Goal: Information Seeking & Learning: Learn about a topic

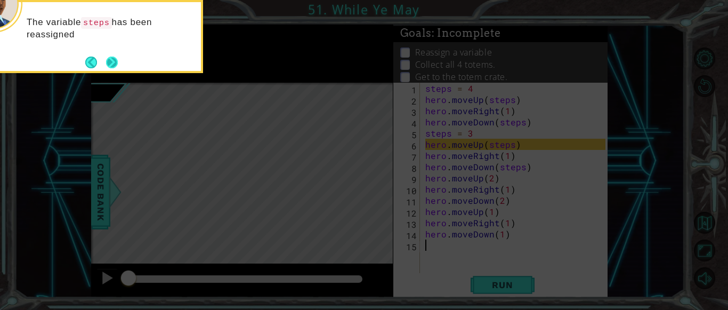
click at [111, 62] on button "Next" at bounding box center [112, 62] width 12 height 12
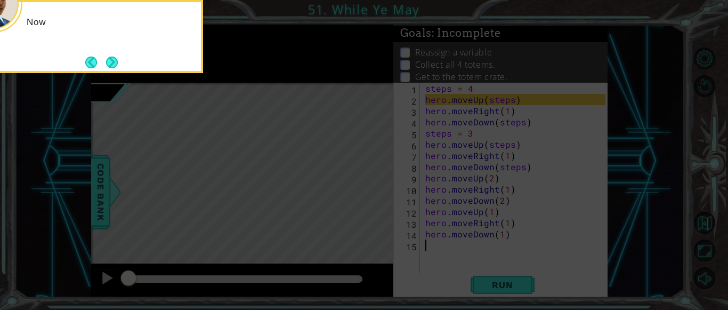
click at [111, 62] on button "Next" at bounding box center [112, 62] width 12 height 12
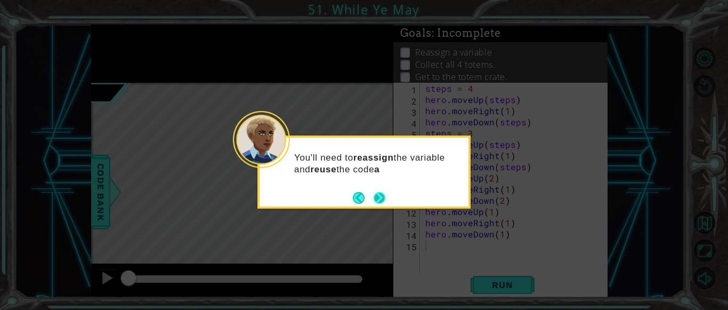
click at [383, 198] on button "Next" at bounding box center [379, 197] width 19 height 19
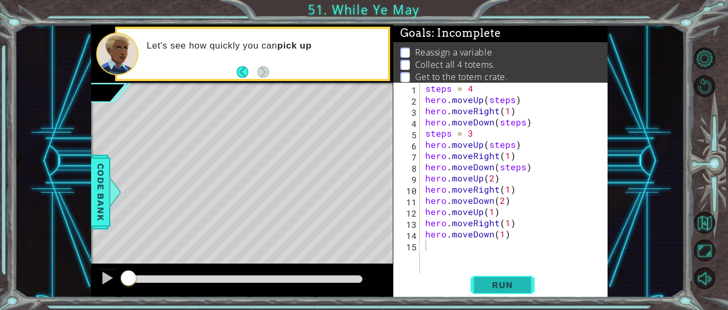
click at [519, 285] on span "Run" at bounding box center [502, 284] width 42 height 11
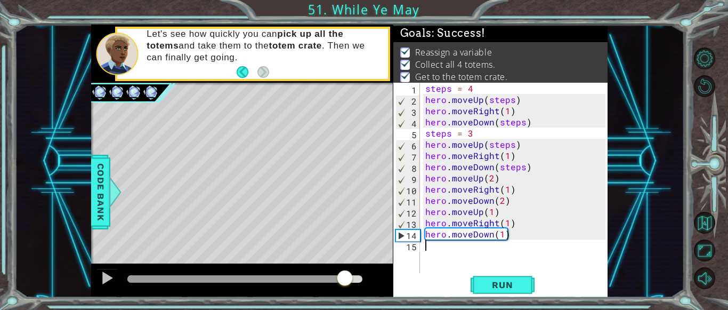
drag, startPoint x: 167, startPoint y: 274, endPoint x: 351, endPoint y: 278, distance: 183.3
click at [351, 278] on div at bounding box center [344, 278] width 19 height 19
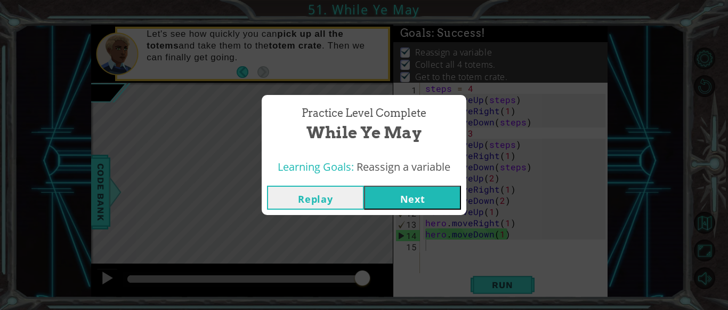
click at [430, 197] on button "Next" at bounding box center [412, 197] width 97 height 24
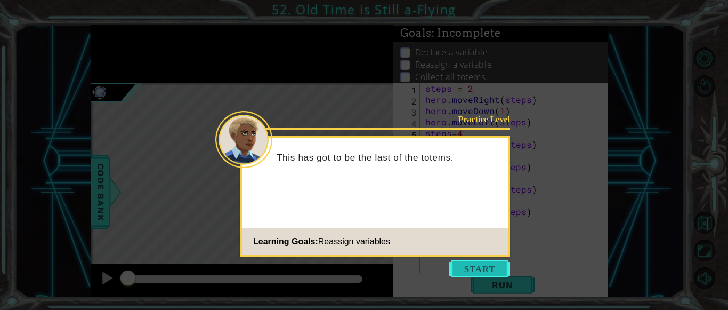
click at [475, 266] on button "Start" at bounding box center [479, 268] width 61 height 17
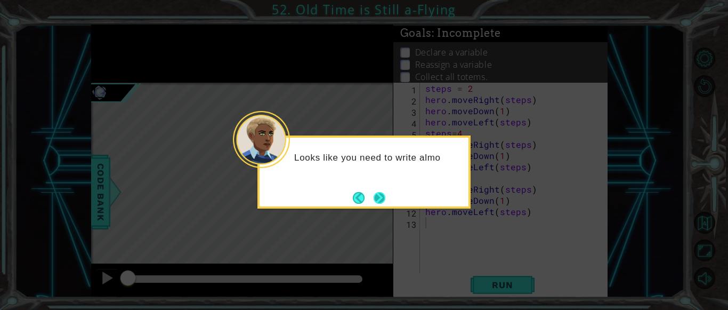
click at [385, 197] on button "Next" at bounding box center [379, 198] width 12 height 12
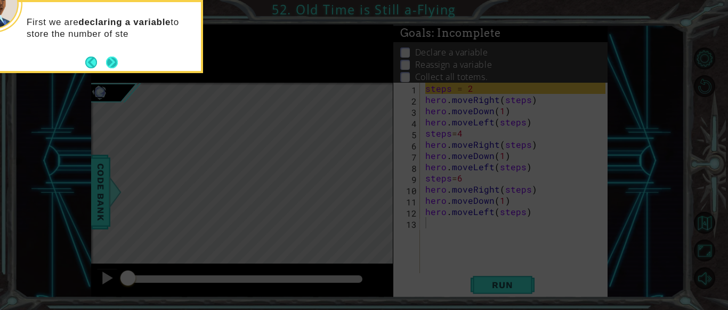
click at [114, 59] on button "Next" at bounding box center [112, 62] width 12 height 12
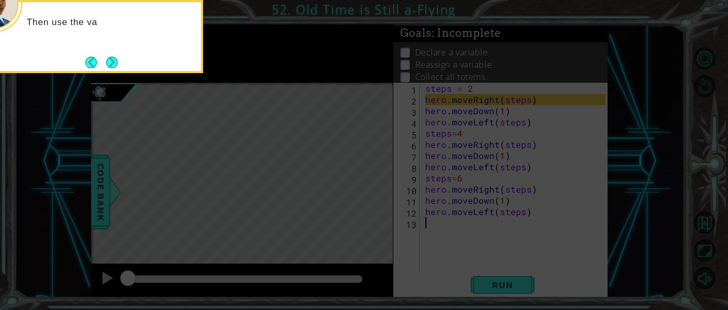
click at [114, 59] on button "Next" at bounding box center [112, 62] width 12 height 12
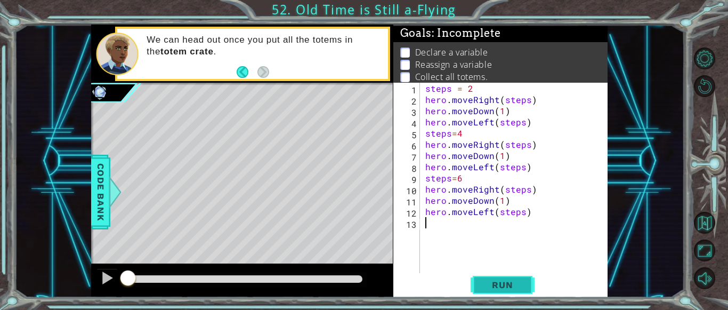
click at [484, 286] on span "Run" at bounding box center [502, 284] width 42 height 11
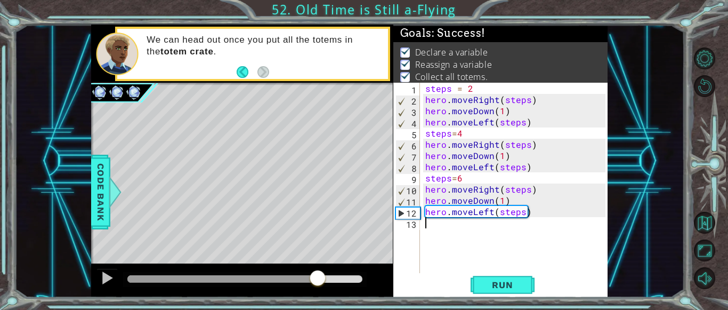
drag, startPoint x: 182, startPoint y: 276, endPoint x: 323, endPoint y: 281, distance: 140.7
click at [323, 281] on div at bounding box center [317, 278] width 19 height 19
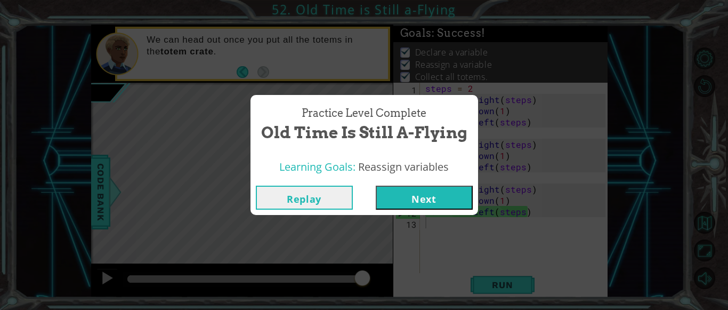
click at [413, 197] on button "Next" at bounding box center [424, 197] width 97 height 24
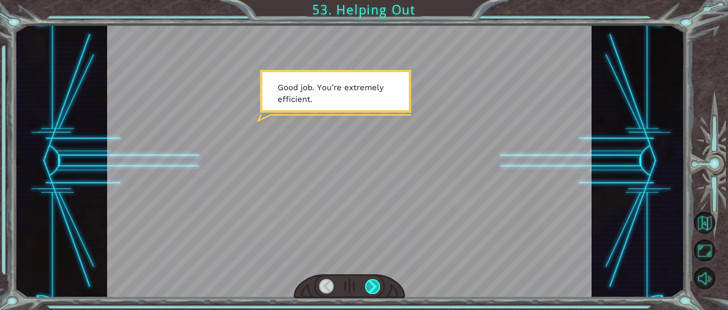
click at [373, 279] on div at bounding box center [372, 286] width 15 height 15
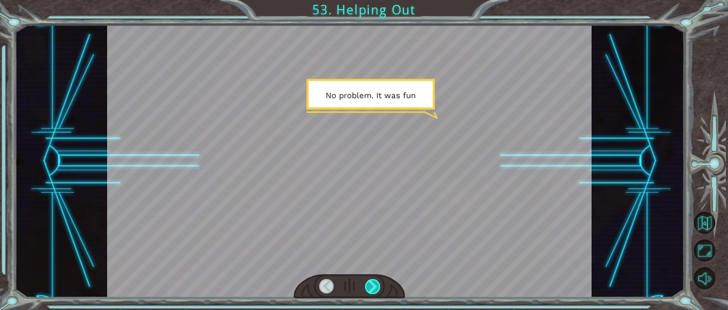
click at [373, 279] on div at bounding box center [372, 286] width 15 height 15
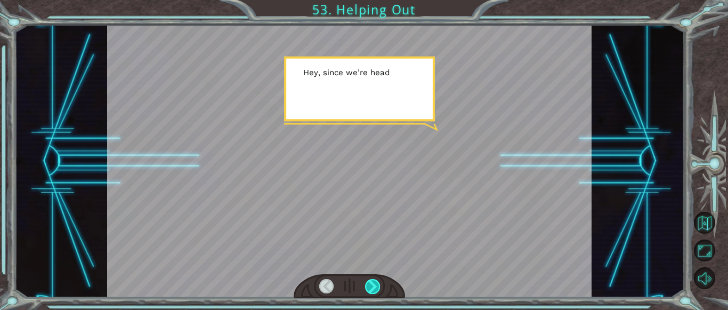
click at [373, 279] on div at bounding box center [372, 286] width 15 height 15
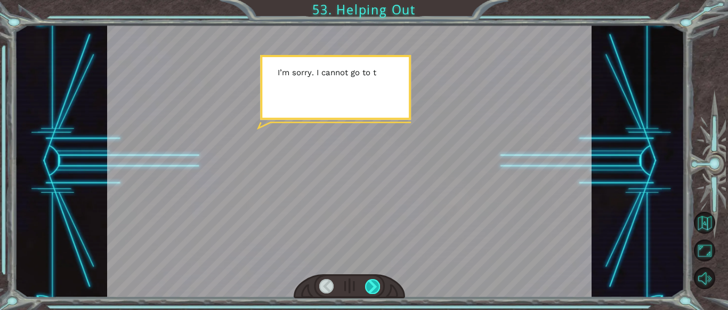
click at [373, 279] on div at bounding box center [372, 286] width 15 height 15
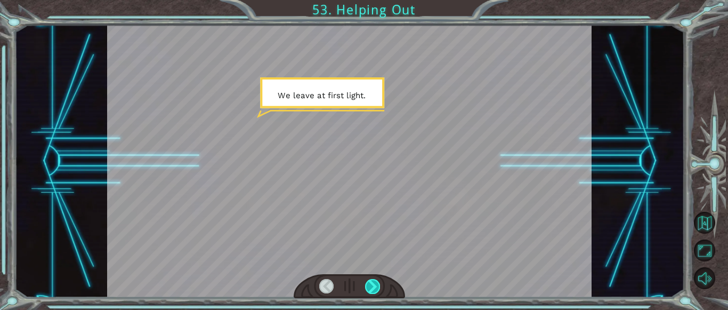
click at [373, 279] on div at bounding box center [372, 286] width 15 height 15
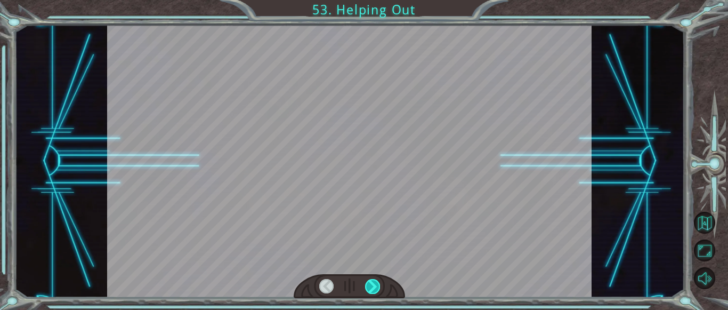
click at [373, 279] on div at bounding box center [372, 286] width 15 height 15
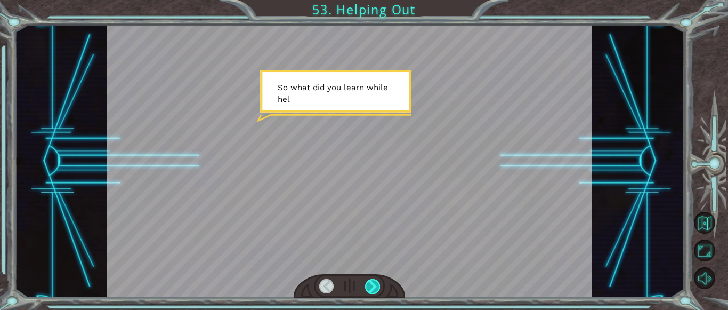
click at [373, 279] on div at bounding box center [372, 286] width 15 height 15
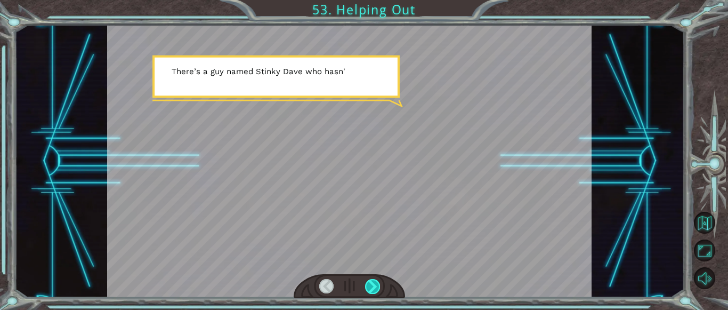
click at [373, 279] on div at bounding box center [372, 286] width 15 height 15
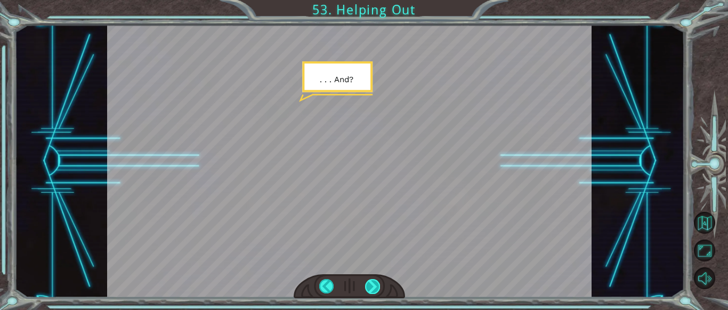
click at [373, 279] on div at bounding box center [372, 286] width 15 height 15
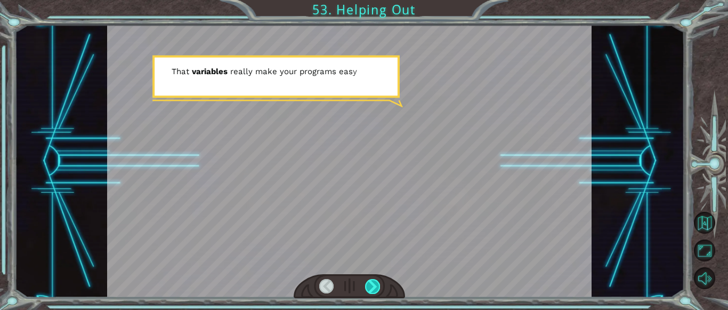
click at [373, 279] on div at bounding box center [372, 286] width 15 height 15
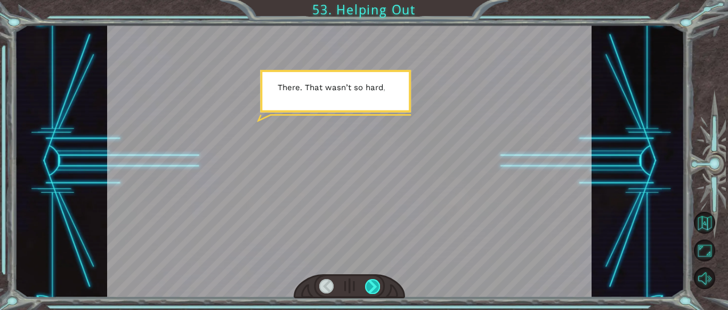
click at [373, 279] on div at bounding box center [372, 286] width 15 height 15
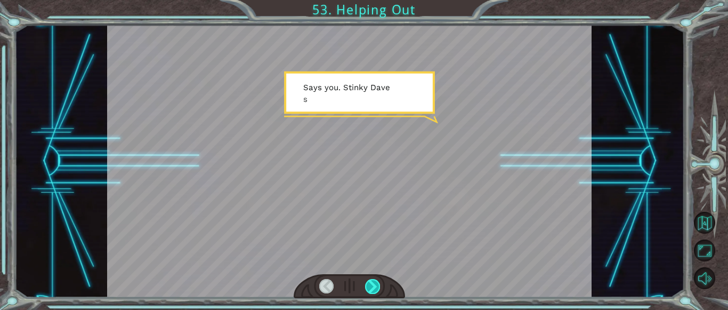
click at [373, 279] on div at bounding box center [372, 286] width 15 height 15
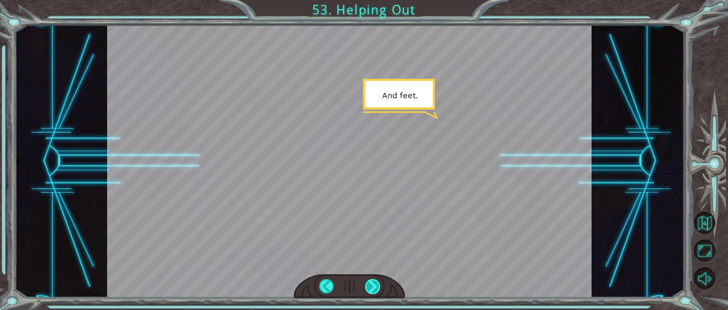
click at [373, 279] on div at bounding box center [372, 286] width 15 height 15
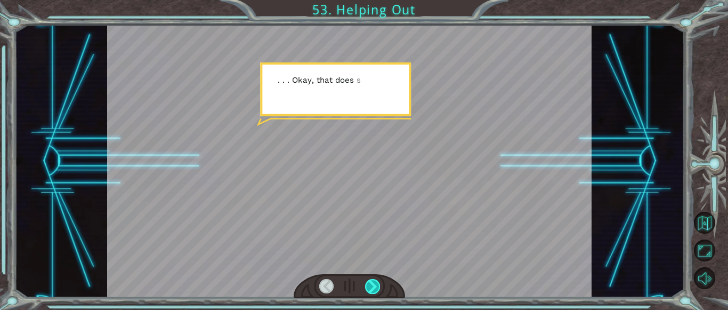
click at [373, 279] on div at bounding box center [372, 286] width 15 height 15
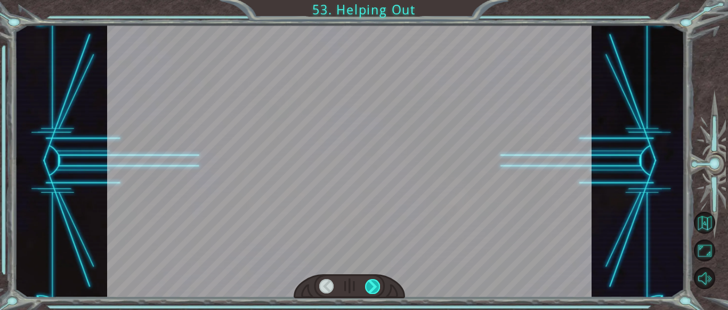
click at [373, 279] on div at bounding box center [372, 286] width 15 height 15
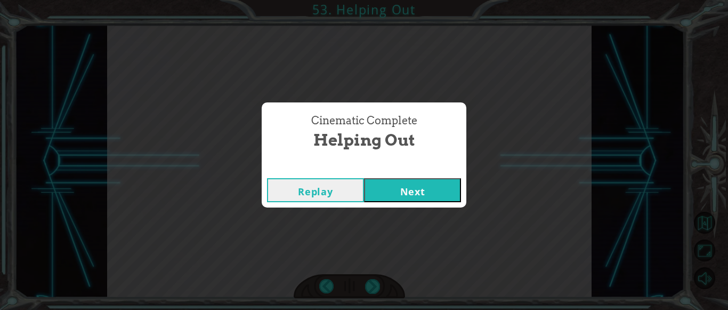
click at [398, 189] on button "Next" at bounding box center [412, 190] width 97 height 24
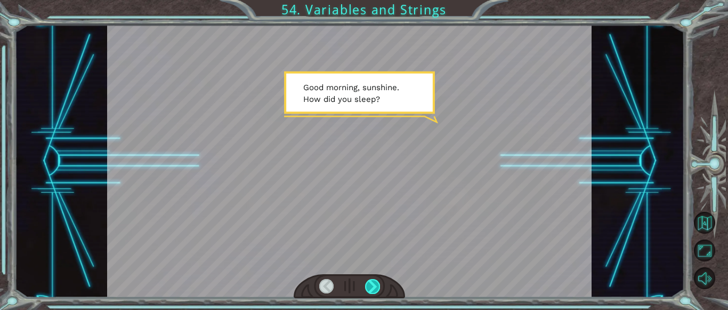
click at [372, 280] on div at bounding box center [372, 286] width 15 height 15
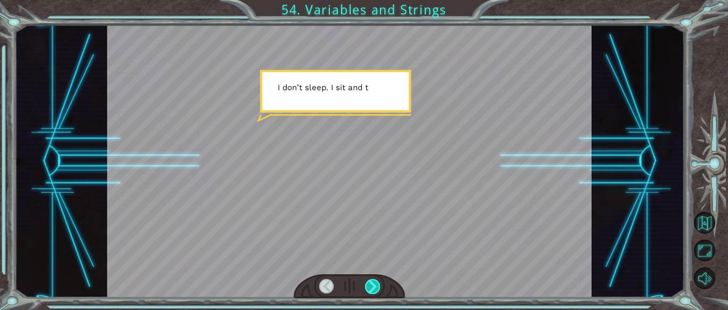
click at [372, 280] on div at bounding box center [372, 286] width 15 height 15
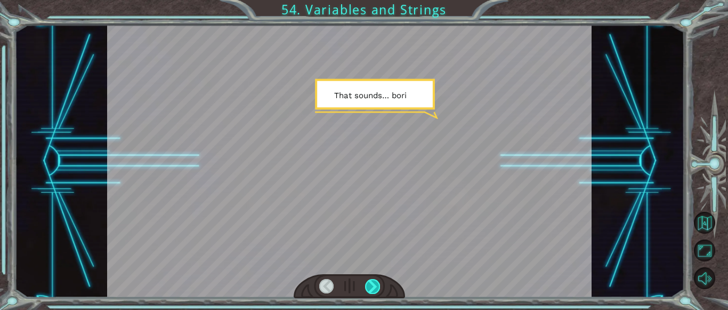
click at [372, 280] on div at bounding box center [372, 286] width 15 height 15
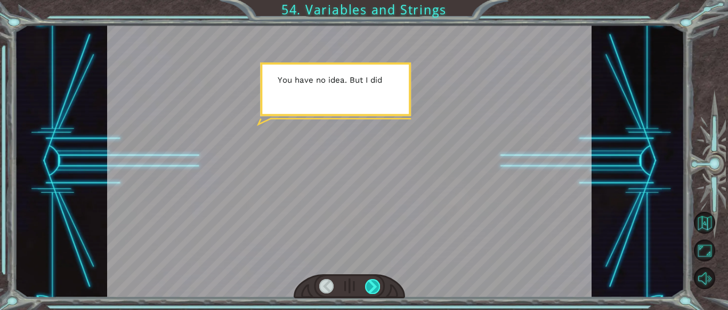
click at [372, 280] on div at bounding box center [372, 286] width 15 height 15
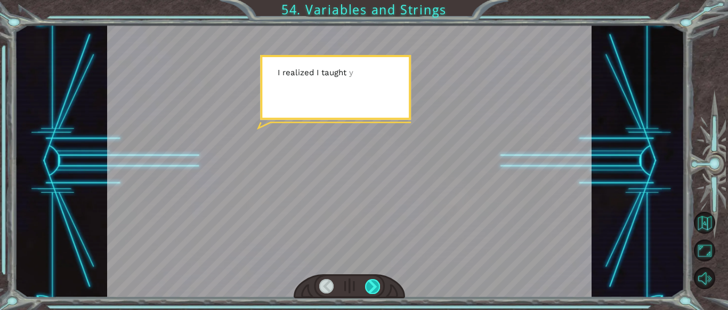
click at [372, 280] on div at bounding box center [372, 286] width 15 height 15
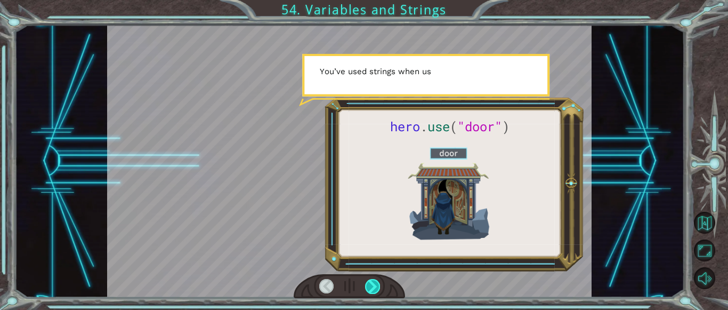
click at [372, 280] on div at bounding box center [372, 286] width 15 height 15
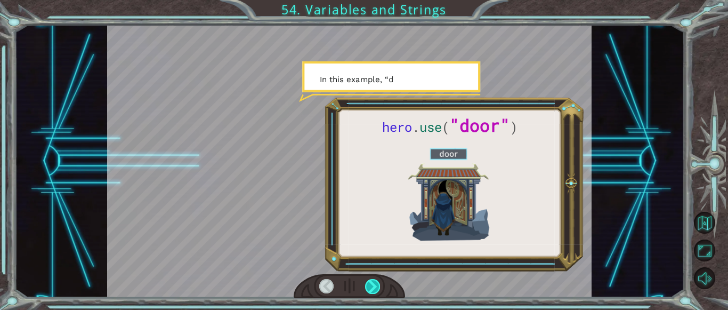
click at [372, 280] on div at bounding box center [372, 286] width 15 height 15
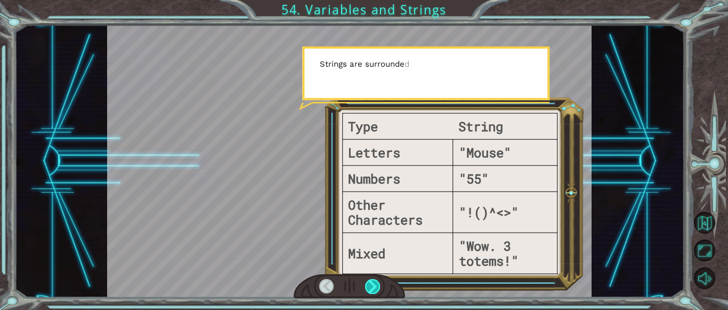
click at [372, 280] on div at bounding box center [372, 286] width 15 height 15
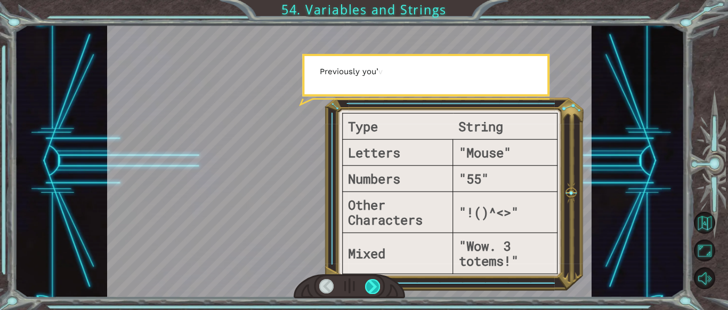
click at [372, 280] on div at bounding box center [372, 286] width 15 height 15
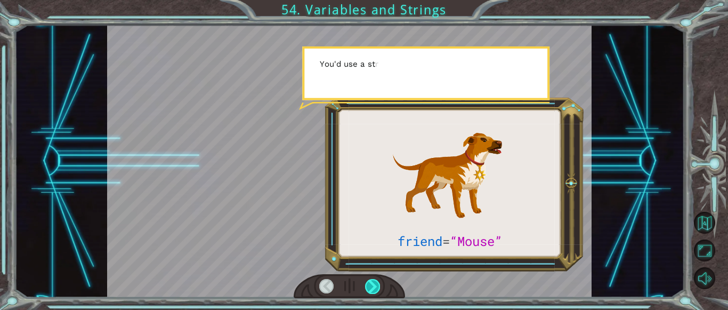
click at [372, 280] on div at bounding box center [372, 286] width 15 height 15
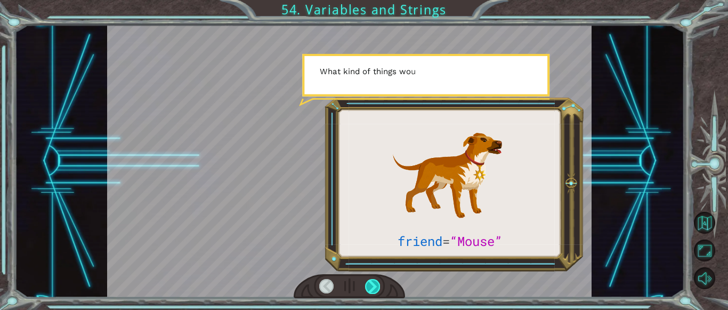
click at [372, 280] on div at bounding box center [372, 286] width 15 height 15
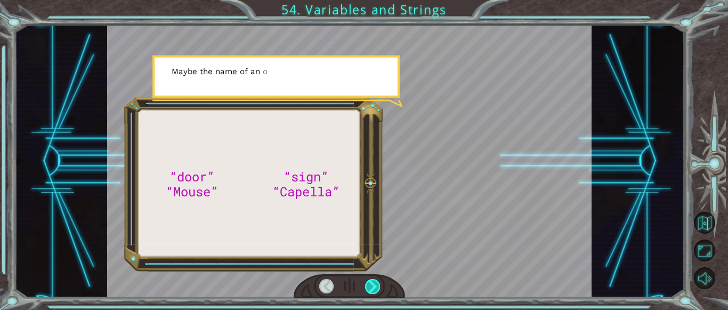
click at [372, 280] on div at bounding box center [372, 286] width 15 height 15
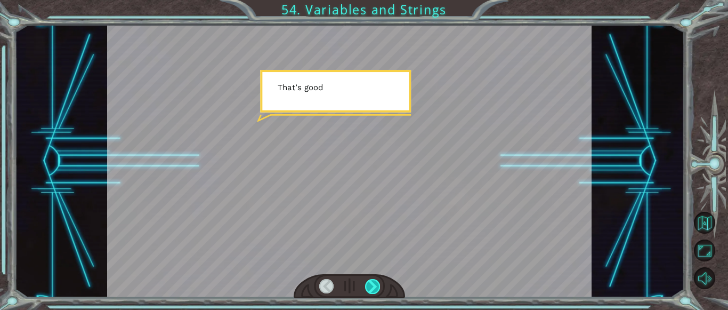
click at [372, 280] on div at bounding box center [372, 286] width 15 height 15
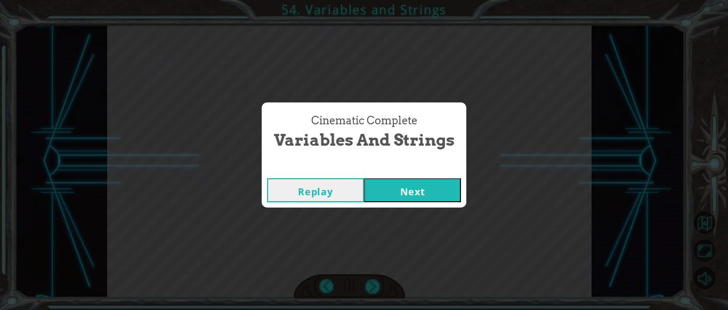
click at [372, 280] on div "Cinematic Complete Variables and Strings Replay Next" at bounding box center [364, 155] width 728 height 310
click at [403, 189] on button "Next" at bounding box center [412, 190] width 97 height 24
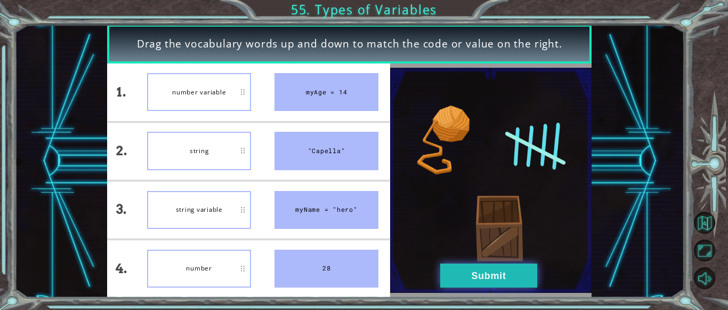
click at [483, 273] on button "Submit" at bounding box center [488, 275] width 97 height 24
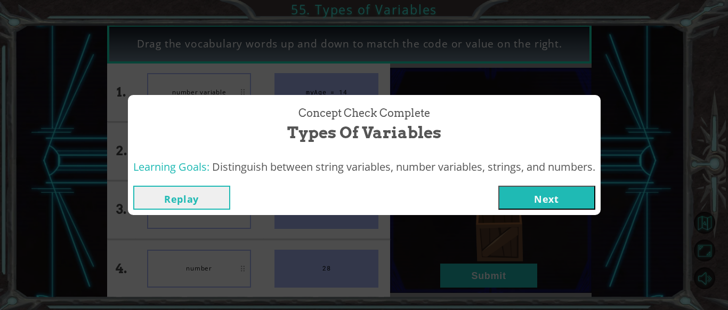
click at [538, 197] on button "Next" at bounding box center [546, 197] width 97 height 24
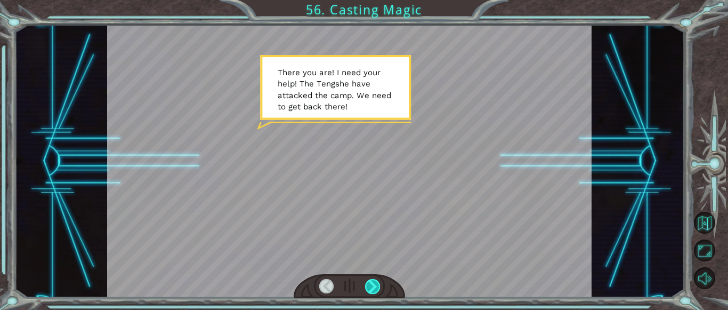
click at [373, 288] on div at bounding box center [372, 286] width 15 height 15
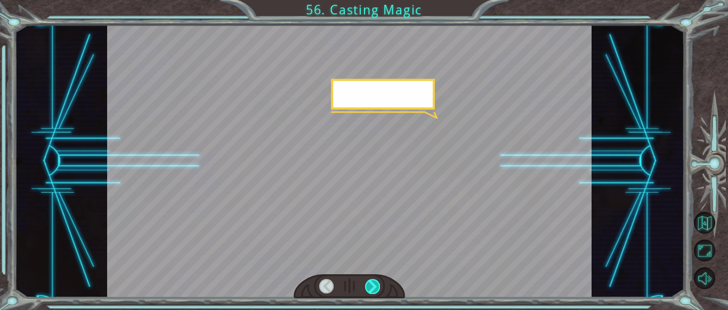
click at [373, 288] on div at bounding box center [372, 286] width 15 height 15
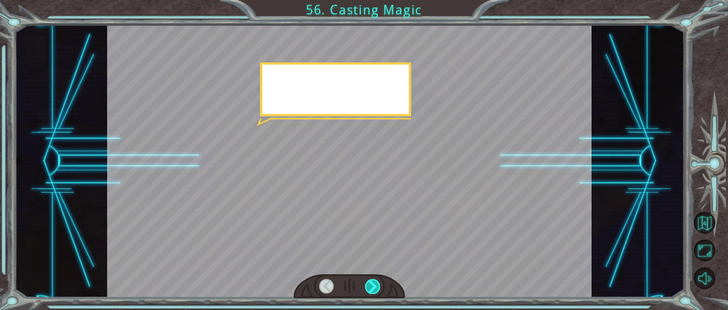
click at [373, 288] on div at bounding box center [372, 286] width 15 height 15
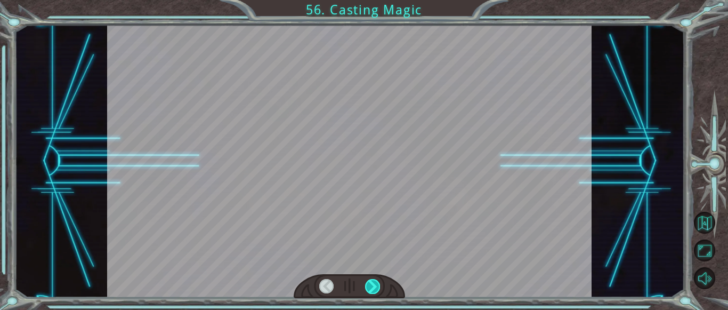
click at [373, 288] on div at bounding box center [372, 286] width 15 height 15
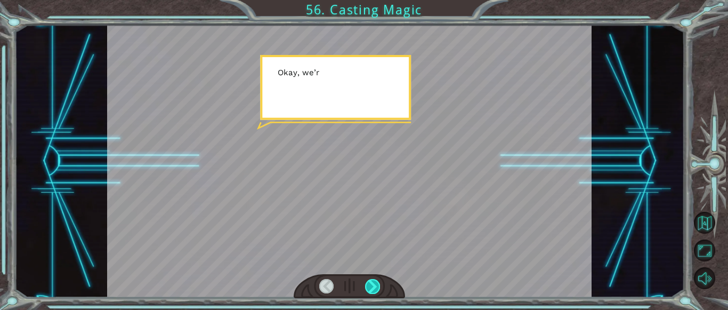
click at [373, 288] on div at bounding box center [372, 286] width 15 height 15
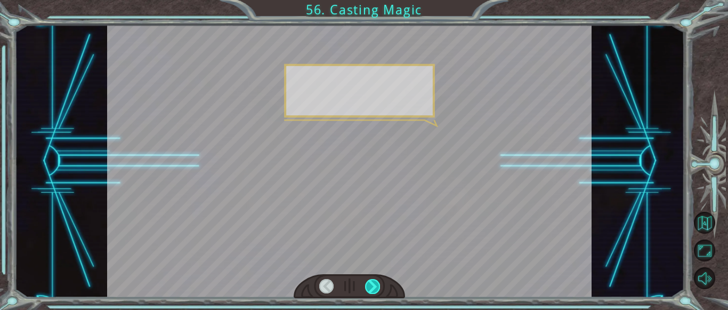
click at [373, 288] on div at bounding box center [372, 286] width 15 height 15
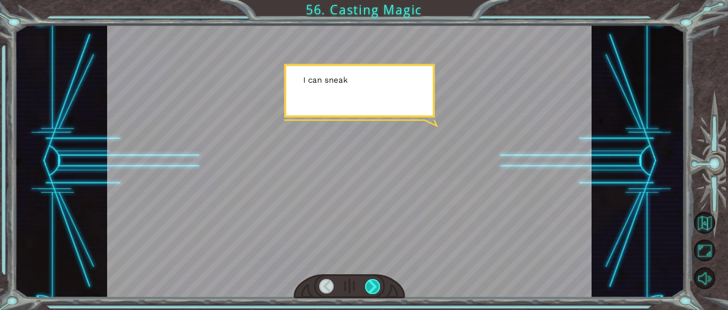
click at [373, 288] on div at bounding box center [372, 286] width 15 height 15
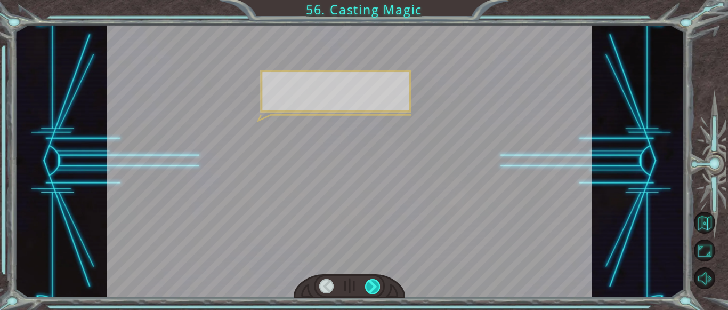
click at [373, 288] on div at bounding box center [372, 286] width 15 height 15
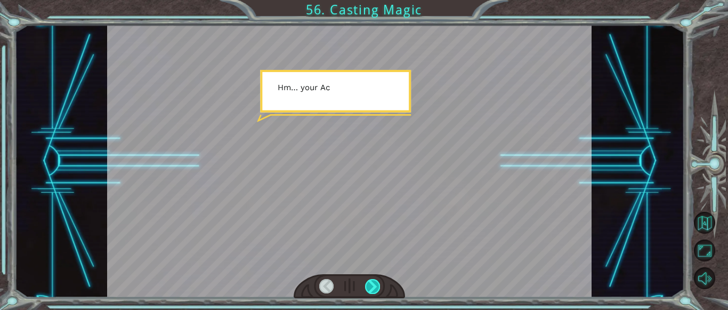
click at [373, 288] on div at bounding box center [372, 286] width 15 height 15
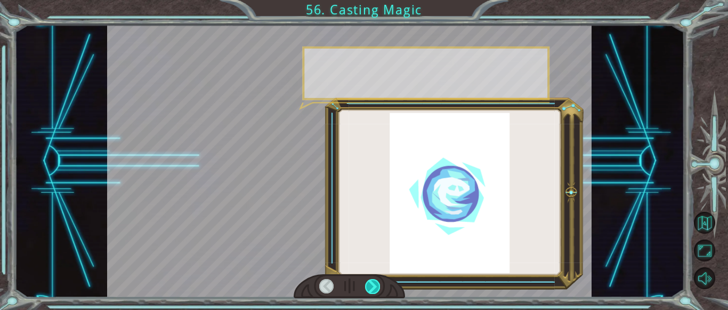
click at [373, 288] on div at bounding box center [372, 286] width 15 height 15
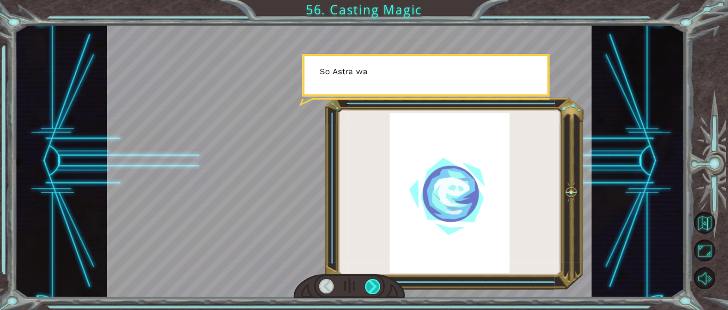
click at [373, 288] on div at bounding box center [372, 286] width 15 height 15
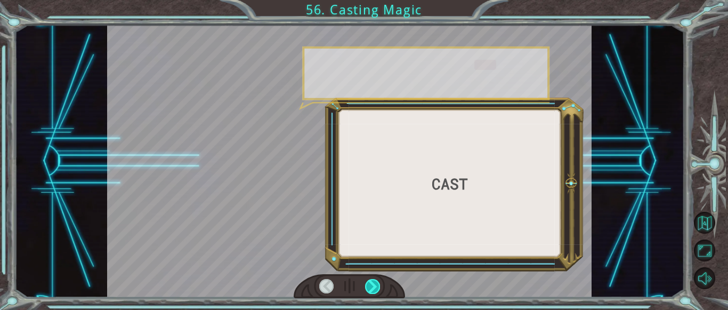
click at [373, 288] on div at bounding box center [372, 286] width 15 height 15
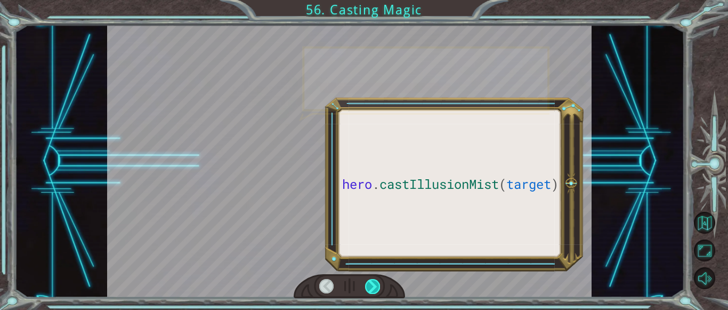
click at [373, 288] on div at bounding box center [372, 286] width 15 height 15
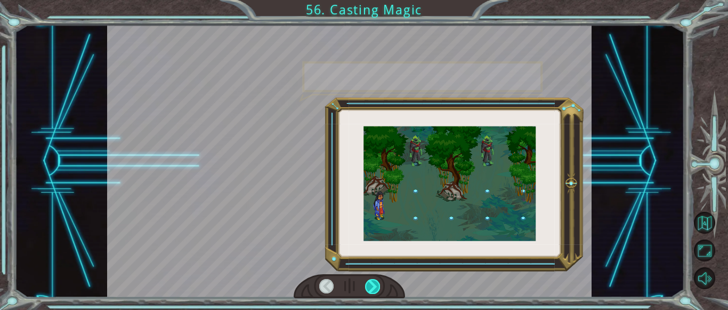
click at [373, 288] on div at bounding box center [372, 286] width 15 height 15
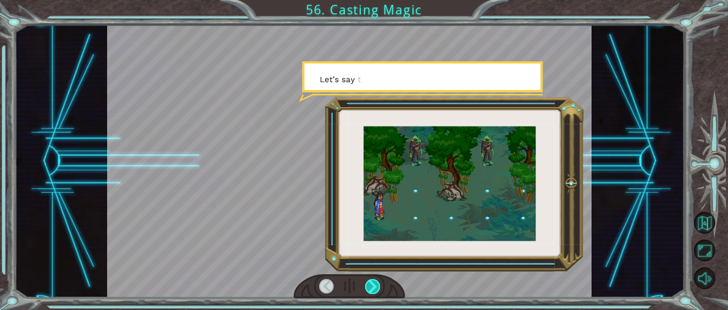
click at [373, 288] on div at bounding box center [372, 286] width 15 height 15
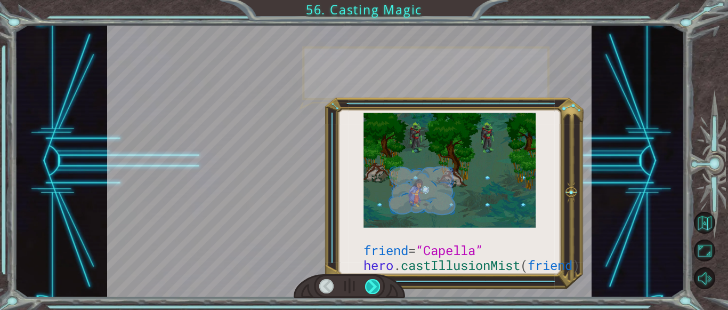
click at [373, 288] on div at bounding box center [372, 286] width 15 height 15
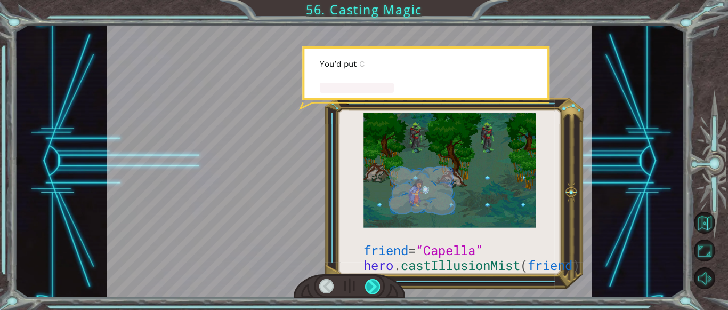
click at [373, 288] on div at bounding box center [372, 286] width 15 height 15
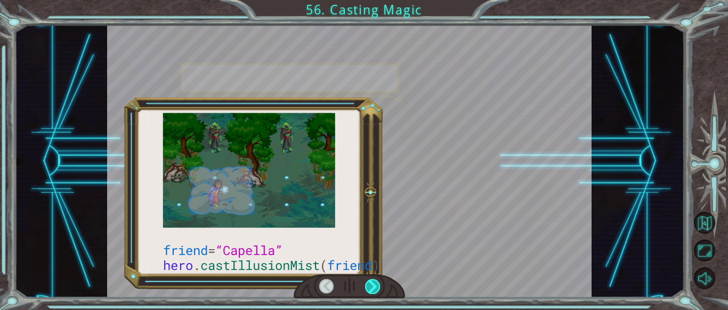
click at [373, 288] on div at bounding box center [372, 286] width 15 height 15
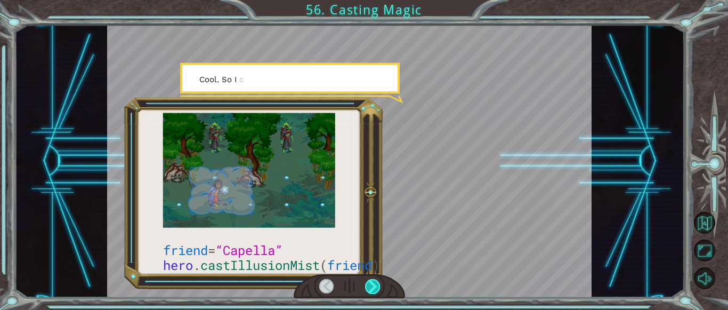
click at [373, 288] on div at bounding box center [372, 286] width 15 height 15
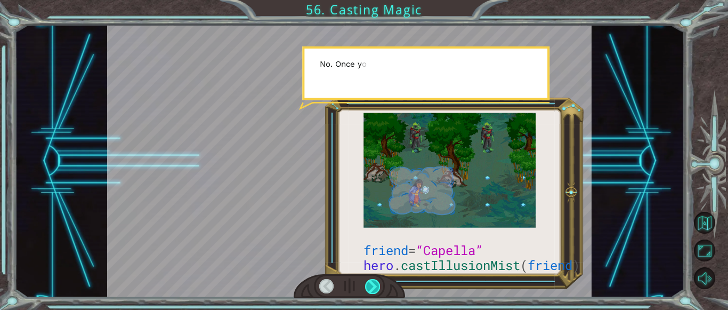
click at [373, 288] on div at bounding box center [372, 286] width 15 height 15
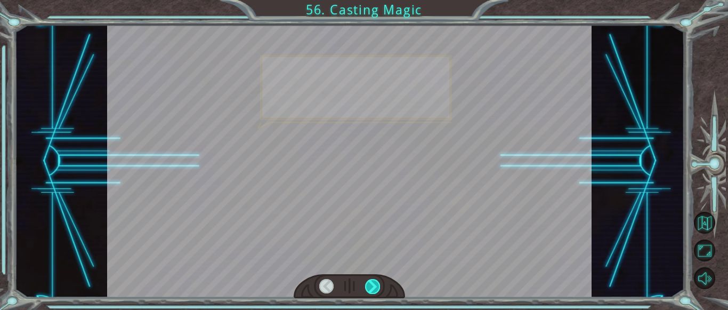
click at [373, 288] on div at bounding box center [372, 286] width 15 height 15
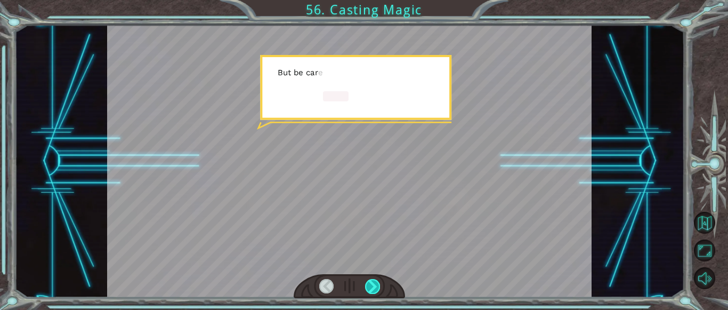
click at [373, 288] on div at bounding box center [372, 286] width 15 height 15
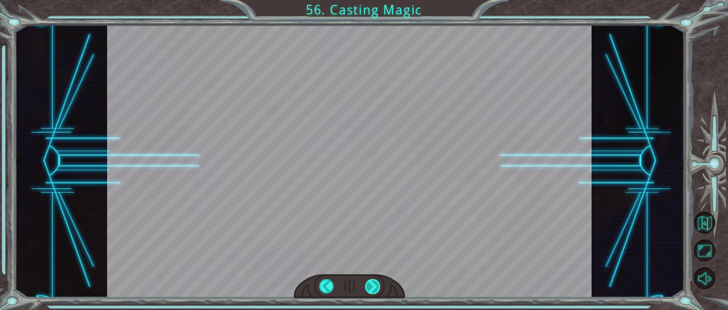
click at [373, 0] on div "friend = “Capella” hero . castIllusionMist ( friend ) T h e r e y o u a r e ! I…" at bounding box center [364, 0] width 728 height 0
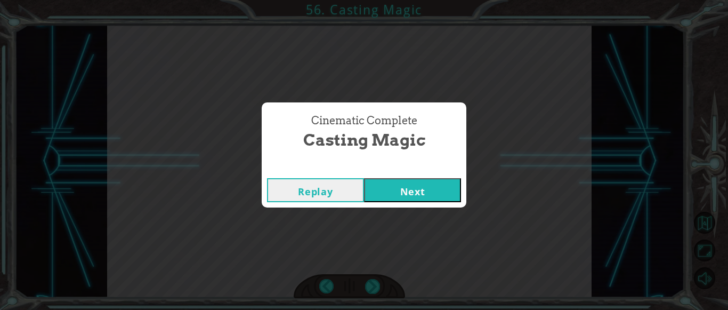
click at [430, 190] on button "Next" at bounding box center [412, 190] width 97 height 24
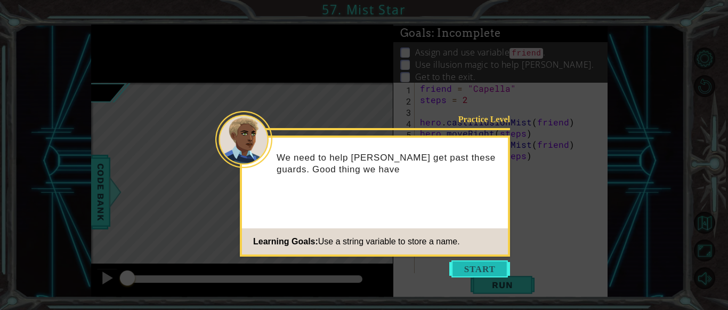
click at [458, 271] on button "Start" at bounding box center [479, 268] width 61 height 17
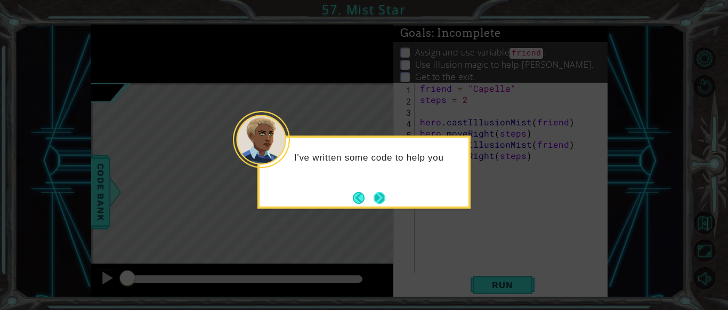
click at [379, 194] on button "Next" at bounding box center [379, 198] width 12 height 12
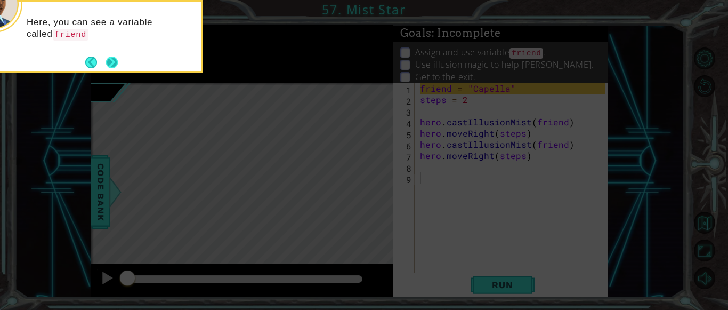
click at [110, 65] on button "Next" at bounding box center [112, 62] width 12 height 12
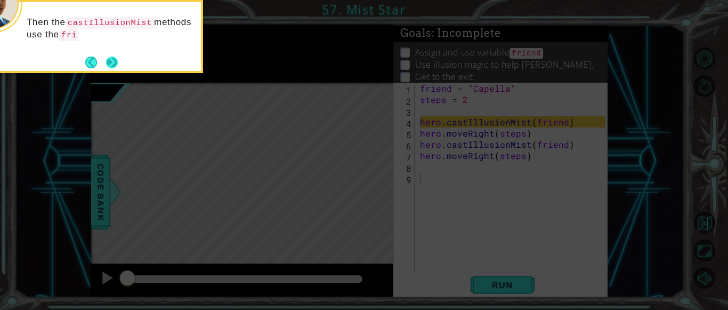
click at [110, 65] on button "Next" at bounding box center [112, 62] width 12 height 12
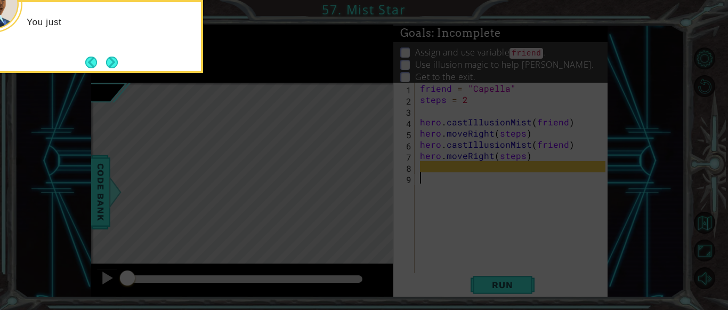
click at [110, 65] on button "Next" at bounding box center [112, 62] width 12 height 12
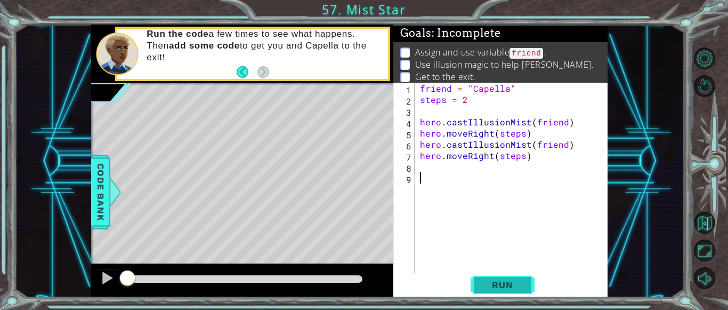
click at [490, 287] on span "Run" at bounding box center [502, 284] width 42 height 11
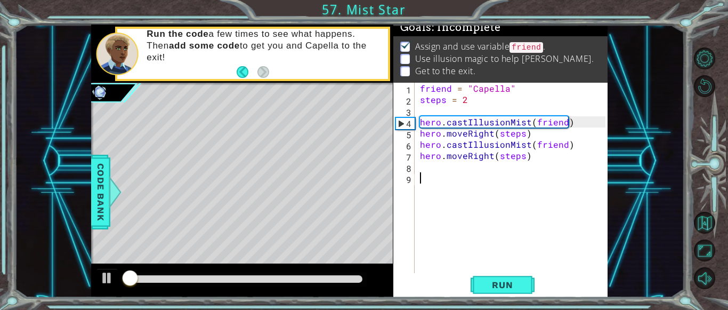
scroll to position [10, 0]
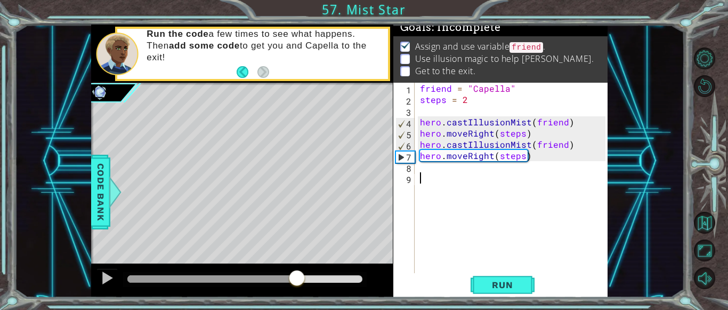
drag, startPoint x: 131, startPoint y: 278, endPoint x: 297, endPoint y: 284, distance: 165.8
click at [297, 284] on div at bounding box center [296, 278] width 19 height 19
click at [425, 170] on div "friend = "Capella" steps = 2 hero . castIllusionMist ( friend ) hero . moveRigh…" at bounding box center [514, 189] width 193 height 213
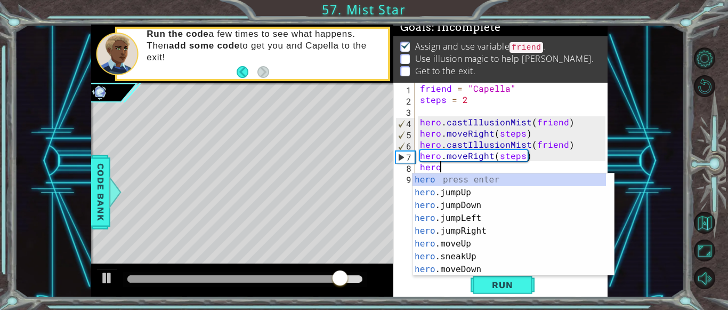
scroll to position [0, 1]
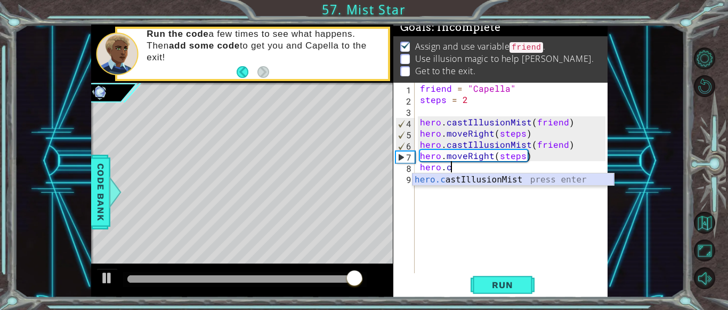
click at [475, 180] on div "hero.c astIllusionMist press enter" at bounding box center [512, 192] width 201 height 38
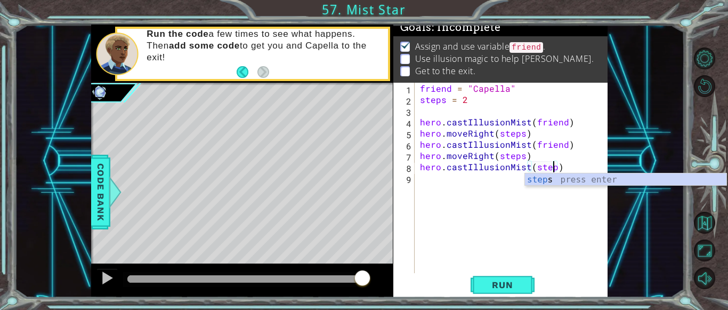
scroll to position [0, 8]
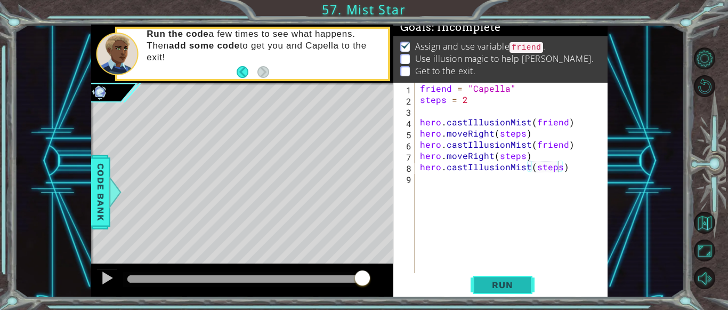
click at [493, 278] on button "Run" at bounding box center [502, 284] width 64 height 21
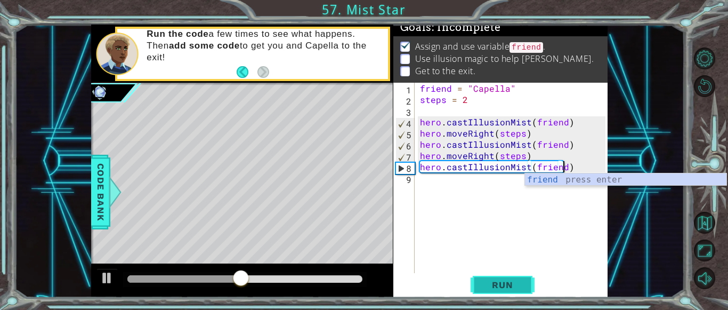
scroll to position [0, 9]
type textarea "hero.castIllusionMist(friend)"
click at [506, 283] on span "Run" at bounding box center [502, 284] width 42 height 11
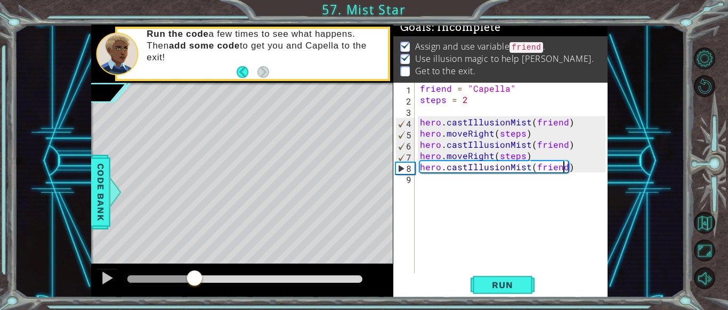
drag, startPoint x: 135, startPoint y: 277, endPoint x: 194, endPoint y: 273, distance: 59.8
click at [194, 273] on div at bounding box center [194, 278] width 19 height 19
click at [441, 186] on div "friend = "Capella" steps = 2 hero . castIllusionMist ( friend ) hero . moveRigh…" at bounding box center [514, 189] width 193 height 213
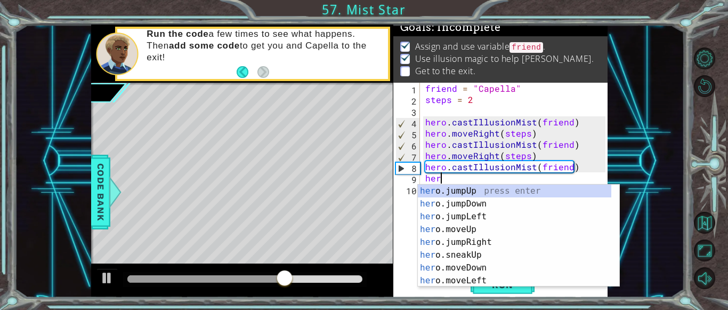
type textarea "hero"
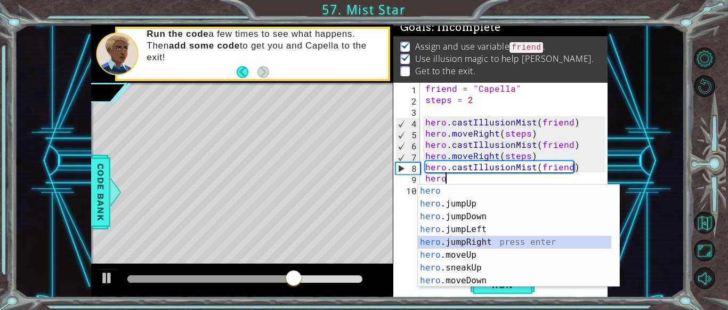
click at [479, 241] on div "hero press enter hero .jumpUp press enter hero .jumpDown press enter hero .jump…" at bounding box center [514, 248] width 193 height 128
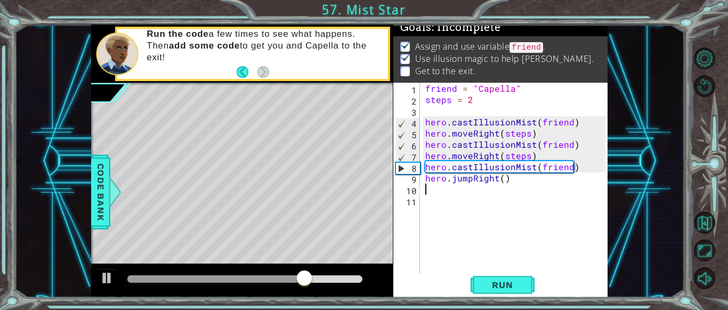
click at [469, 176] on div "friend = "Capella" steps = 2 hero . castIllusionMist ( friend ) hero . moveRigh…" at bounding box center [517, 189] width 188 height 213
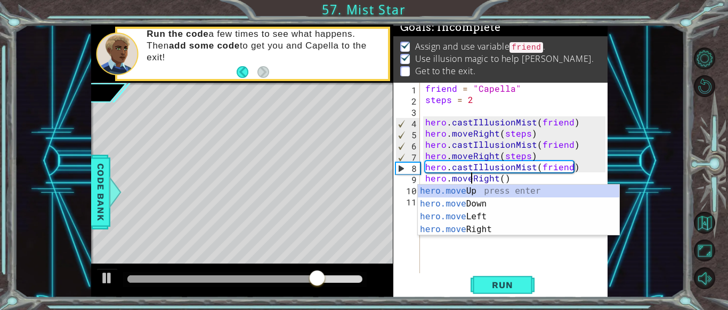
scroll to position [0, 3]
click at [502, 178] on div "friend = "Capella" steps = 2 hero . castIllusionMist ( friend ) hero . moveRigh…" at bounding box center [517, 189] width 188 height 213
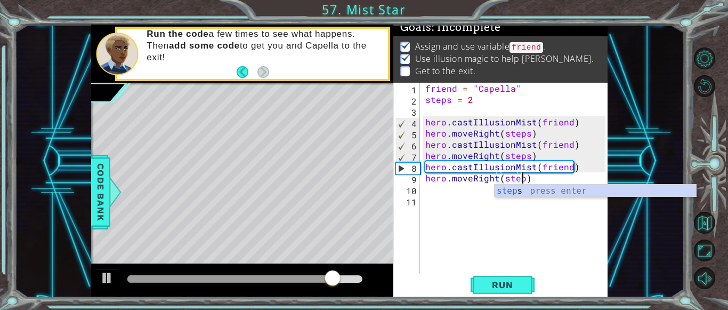
scroll to position [0, 6]
type textarea "hero.moveRight(steps)"
click at [505, 284] on span "Run" at bounding box center [502, 284] width 42 height 11
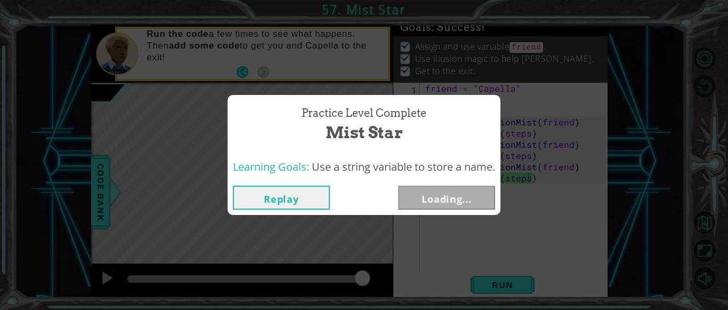
drag, startPoint x: 193, startPoint y: 280, endPoint x: 409, endPoint y: 274, distance: 216.4
click at [409, 274] on body "1 ההההההההההההההההההההההההההההההההההההההההההההההההההההההההההההההההההההההההההההה…" at bounding box center [364, 155] width 728 height 310
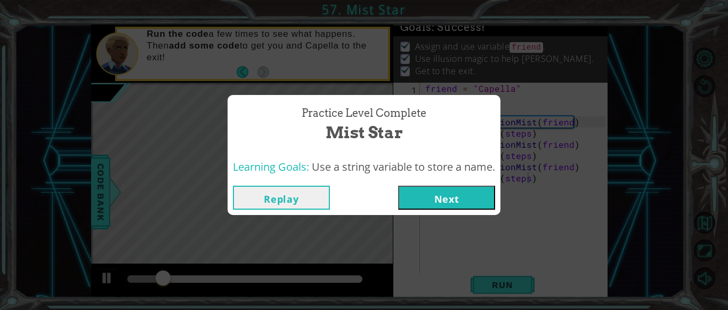
click at [463, 196] on button "Next" at bounding box center [446, 197] width 97 height 24
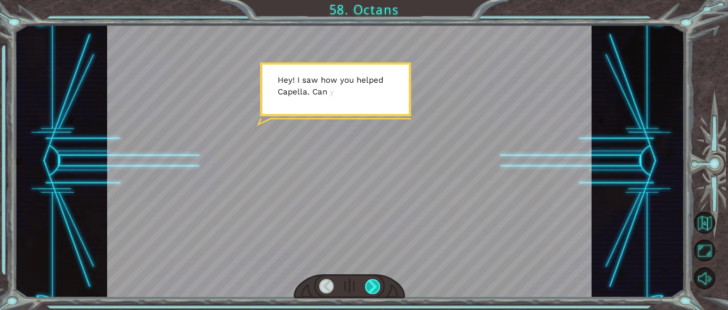
click at [369, 287] on div at bounding box center [372, 286] width 15 height 15
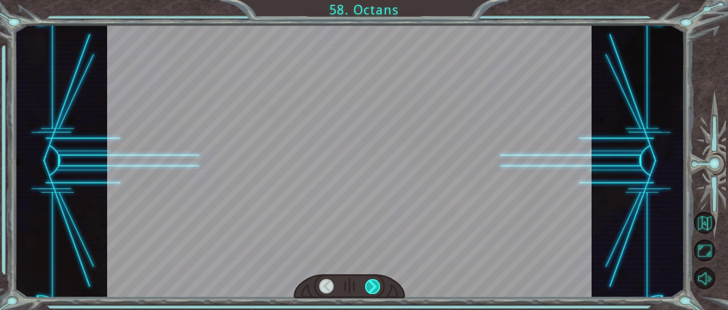
click at [369, 287] on div at bounding box center [372, 286] width 15 height 15
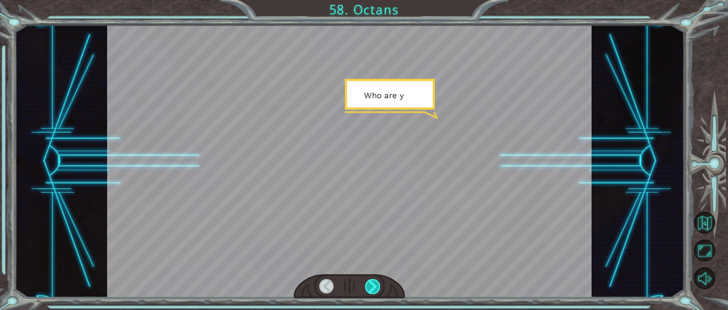
click at [369, 287] on div at bounding box center [372, 286] width 15 height 15
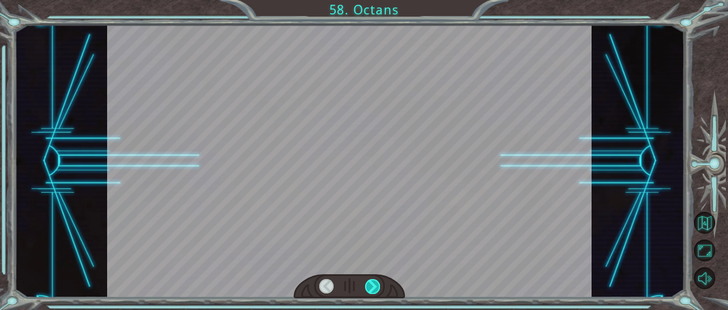
click at [369, 287] on div at bounding box center [372, 286] width 15 height 15
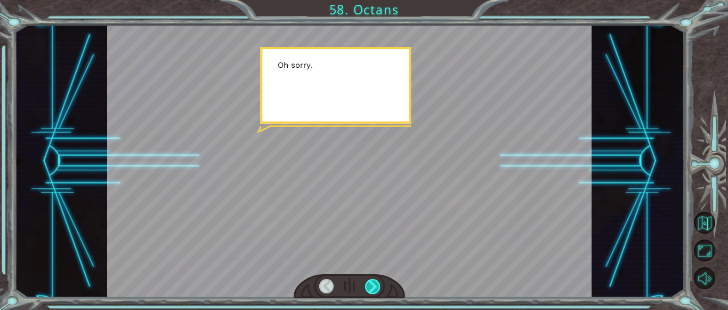
click at [369, 287] on div at bounding box center [372, 286] width 15 height 15
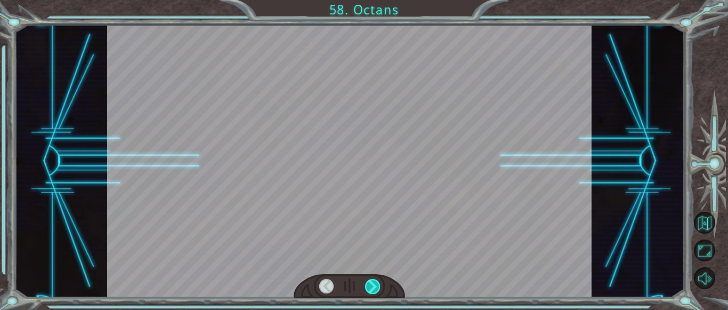
click at [369, 287] on div at bounding box center [372, 286] width 15 height 15
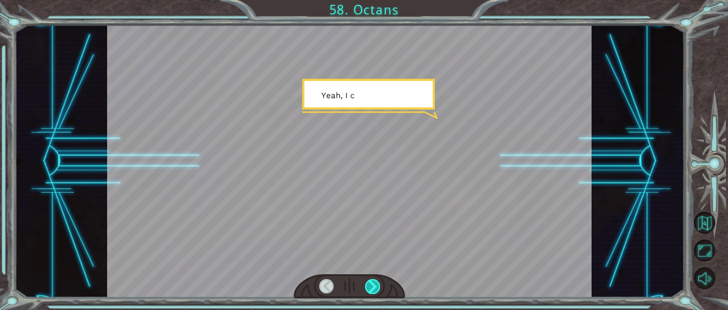
click at [369, 287] on div at bounding box center [372, 286] width 15 height 15
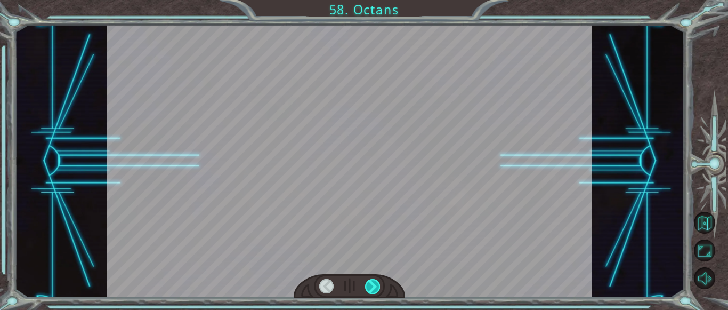
click at [369, 287] on div at bounding box center [372, 286] width 15 height 15
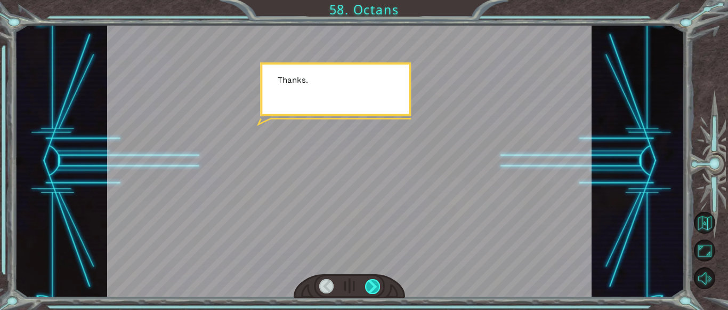
click at [369, 287] on div at bounding box center [372, 286] width 15 height 15
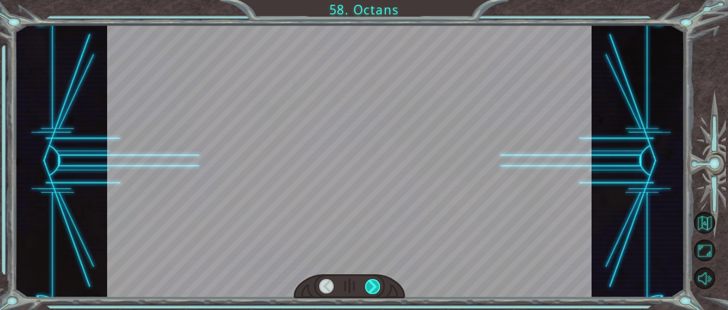
click at [369, 287] on div at bounding box center [372, 286] width 15 height 15
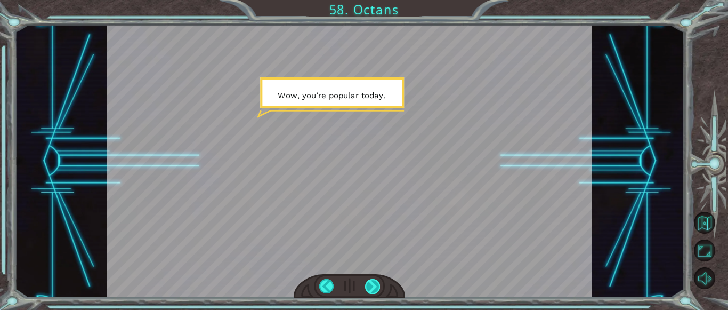
click at [369, 287] on div at bounding box center [372, 286] width 15 height 15
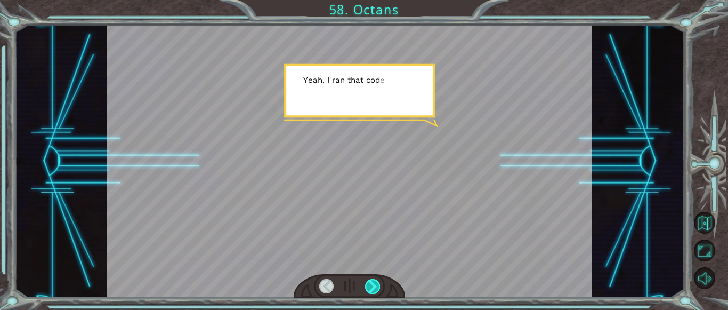
click at [368, 288] on div at bounding box center [372, 286] width 15 height 15
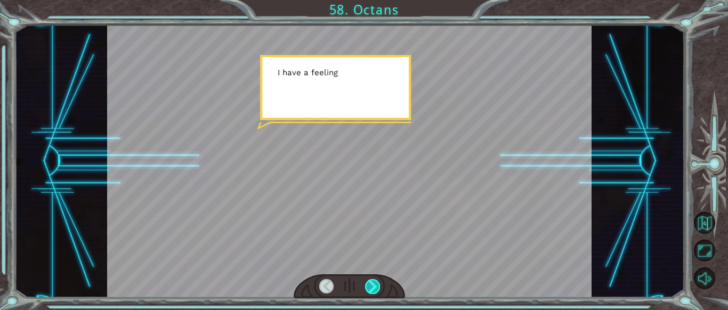
click at [368, 289] on div at bounding box center [372, 286] width 15 height 15
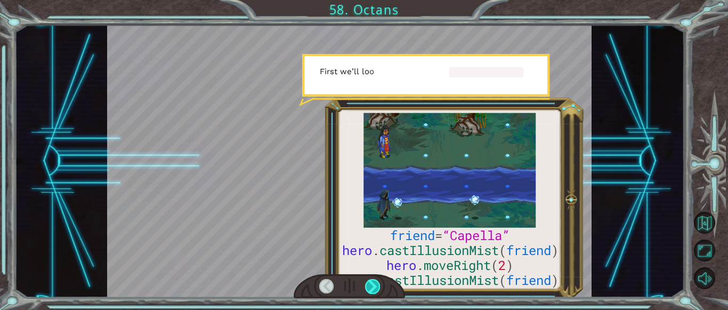
click at [368, 289] on div at bounding box center [372, 286] width 15 height 15
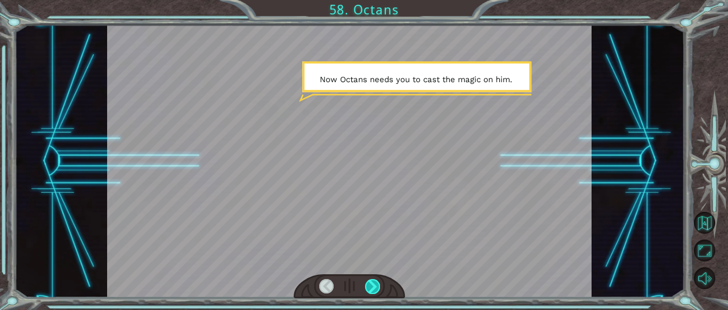
click at [370, 283] on div at bounding box center [372, 286] width 15 height 15
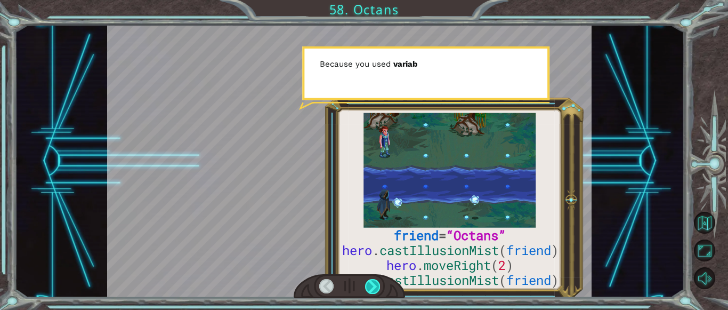
click at [370, 283] on div at bounding box center [372, 286] width 15 height 15
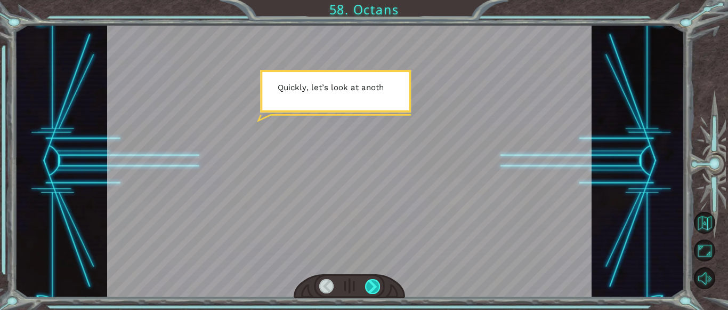
click at [370, 283] on div at bounding box center [372, 286] width 15 height 15
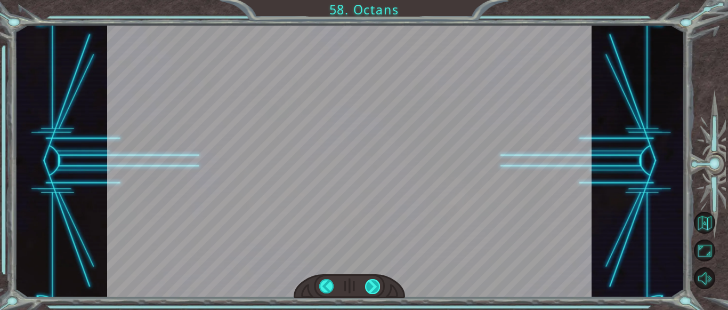
click at [370, 0] on div "friend = “Octans” hero . castIllusionMist ( friend ) hero . moveRight ( 2 ) her…" at bounding box center [364, 0] width 728 height 0
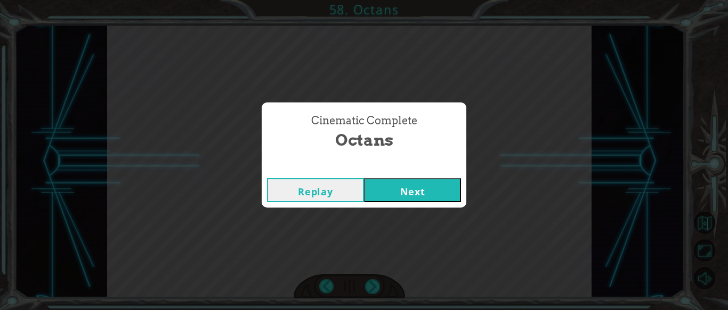
click at [430, 196] on button "Next" at bounding box center [412, 190] width 97 height 24
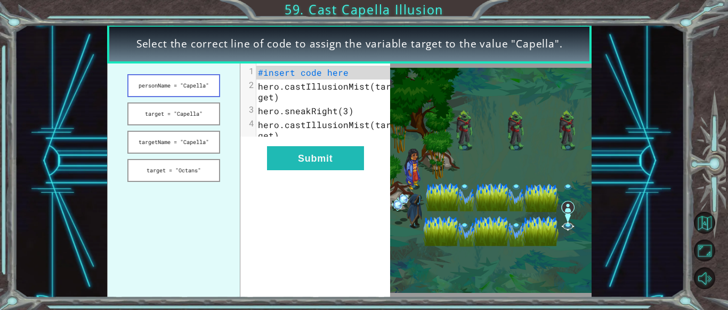
click at [193, 88] on button "personName = "Capella"" at bounding box center [173, 85] width 93 height 23
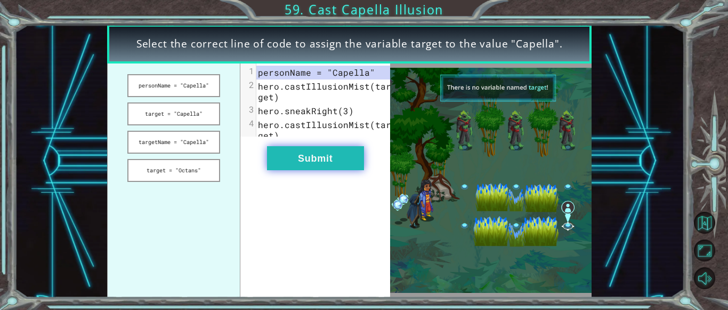
click at [294, 169] on button "Submit" at bounding box center [315, 158] width 97 height 24
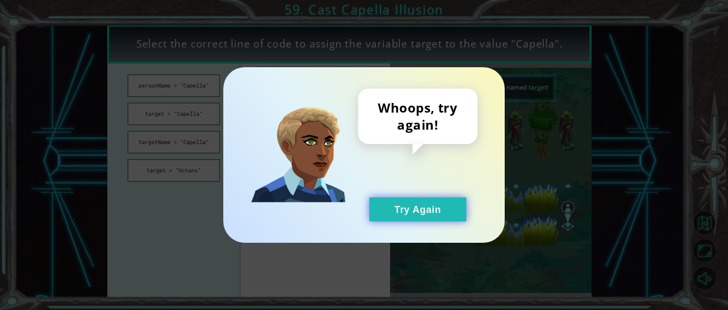
click at [387, 213] on button "Try Again" at bounding box center [417, 209] width 97 height 24
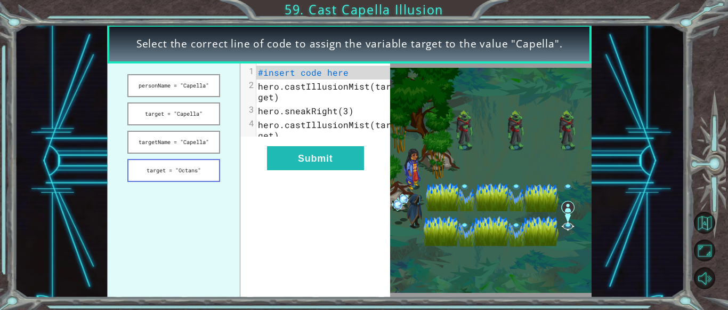
click at [202, 176] on button "target = "Octans"" at bounding box center [173, 170] width 93 height 23
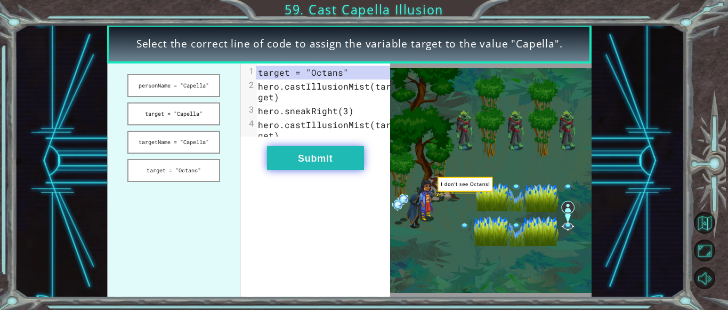
click at [300, 170] on button "Submit" at bounding box center [315, 158] width 97 height 24
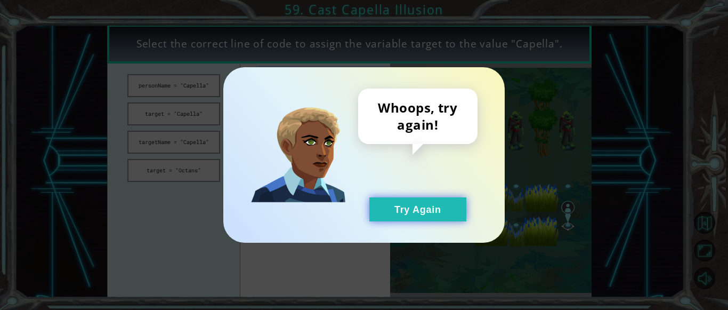
click at [404, 209] on button "Try Again" at bounding box center [417, 209] width 97 height 24
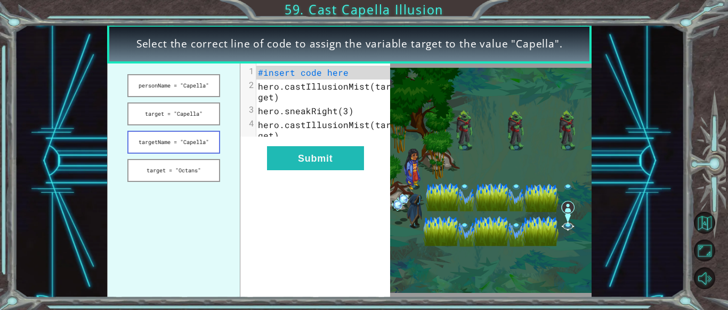
click at [197, 135] on button "targetName = "Capella"" at bounding box center [173, 142] width 93 height 23
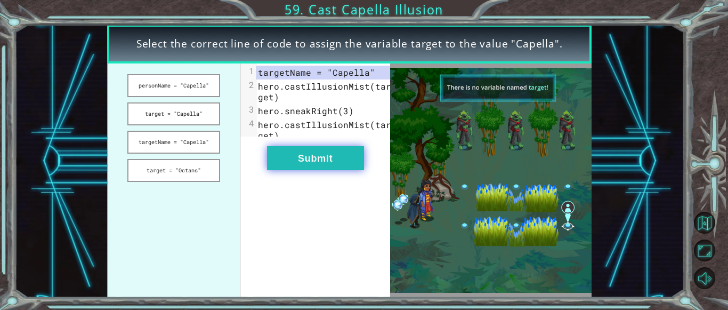
click at [315, 166] on button "Submit" at bounding box center [315, 158] width 97 height 24
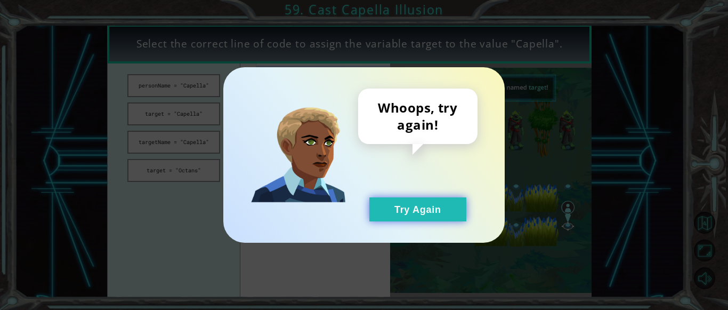
click at [416, 201] on button "Try Again" at bounding box center [417, 209] width 97 height 24
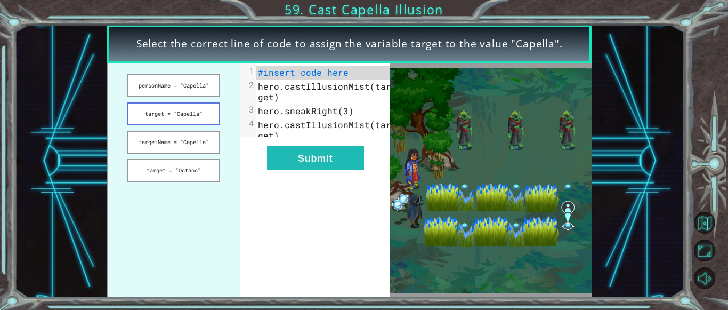
click at [207, 103] on button "target = "Capella"" at bounding box center [173, 113] width 93 height 23
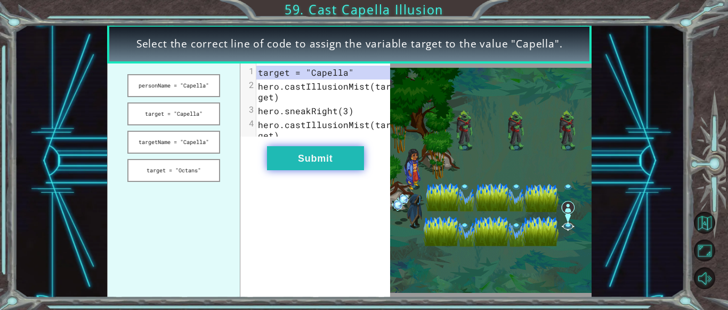
click at [288, 168] on button "Submit" at bounding box center [315, 158] width 97 height 24
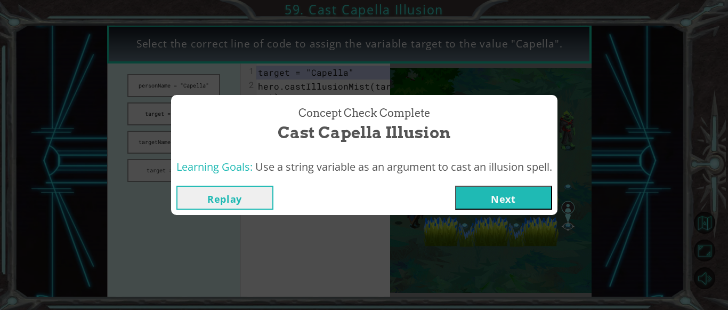
click at [534, 203] on button "Next" at bounding box center [503, 197] width 97 height 24
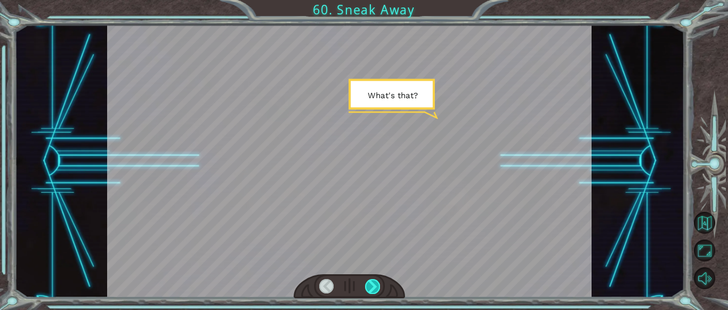
click at [370, 280] on div at bounding box center [372, 286] width 15 height 15
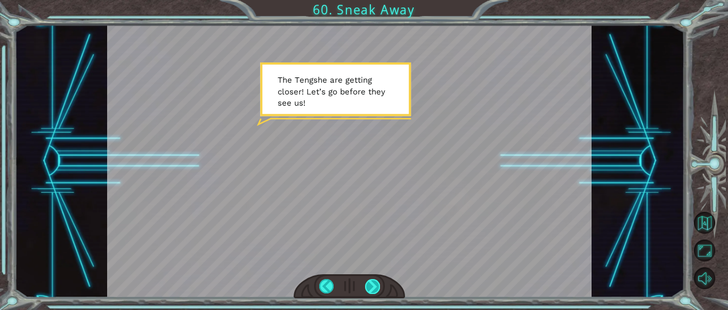
click at [369, 287] on div at bounding box center [372, 286] width 15 height 15
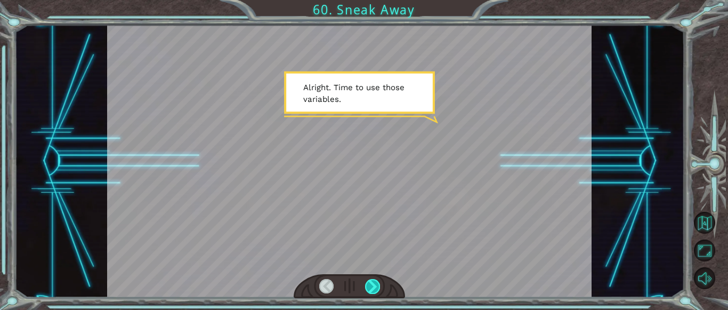
click at [369, 287] on div at bounding box center [372, 286] width 15 height 15
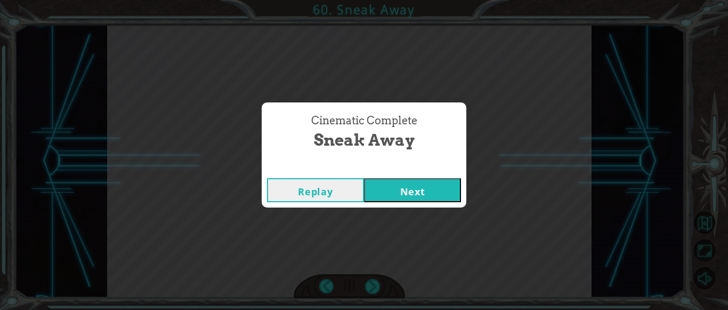
click at [397, 192] on button "Next" at bounding box center [412, 190] width 97 height 24
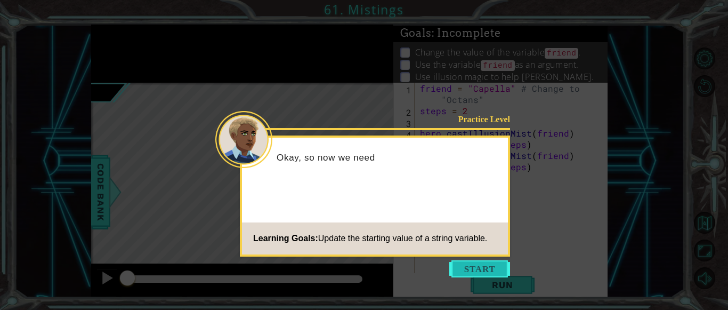
click at [479, 267] on button "Start" at bounding box center [479, 268] width 61 height 17
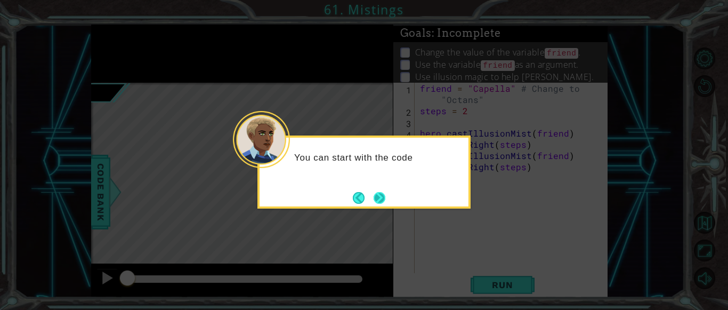
click at [375, 200] on button "Next" at bounding box center [379, 197] width 12 height 12
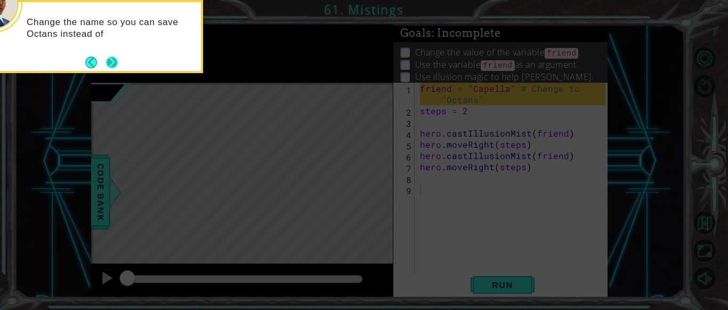
click at [109, 56] on button "Next" at bounding box center [112, 62] width 12 height 12
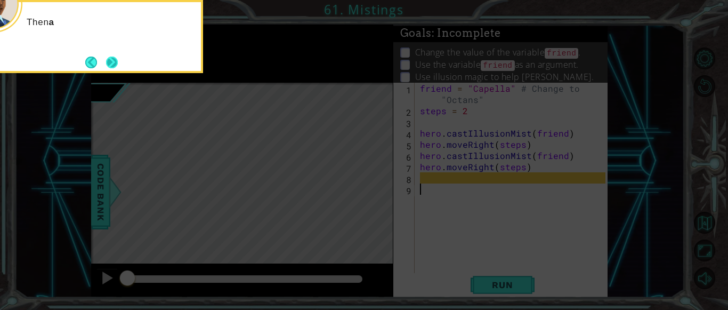
click at [109, 56] on button "Next" at bounding box center [112, 62] width 12 height 12
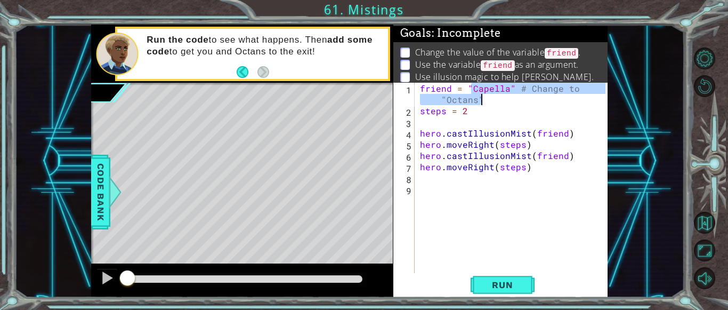
drag, startPoint x: 470, startPoint y: 87, endPoint x: 490, endPoint y: 100, distance: 23.9
click at [490, 100] on div "friend = "Capella" # Change to "Octans" steps = 2 hero . castIllusionMist ( fri…" at bounding box center [514, 195] width 193 height 224
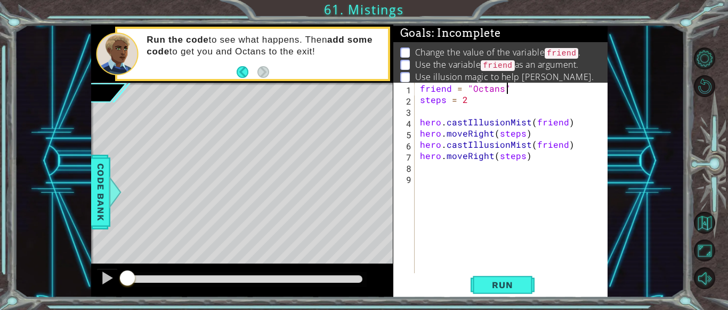
scroll to position [0, 5]
type textarea "friend = "Octans""
click at [495, 284] on span "Run" at bounding box center [502, 284] width 42 height 11
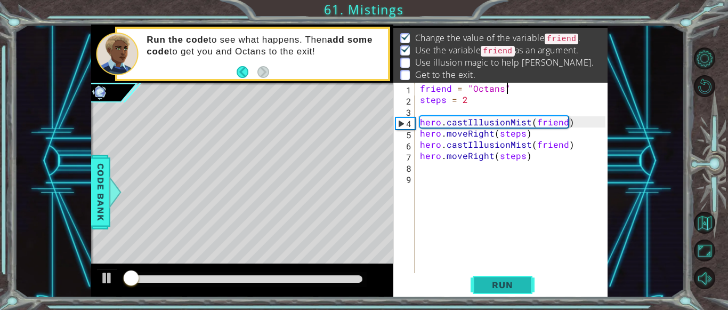
scroll to position [16, 0]
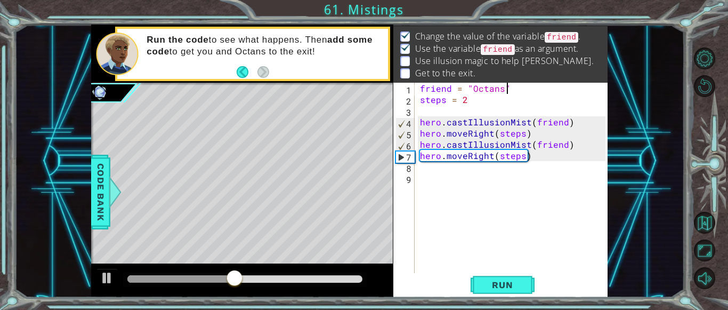
click at [428, 170] on div "friend = "Octans" steps = 2 hero . castIllusionMist ( friend ) hero . moveRight…" at bounding box center [514, 189] width 193 height 213
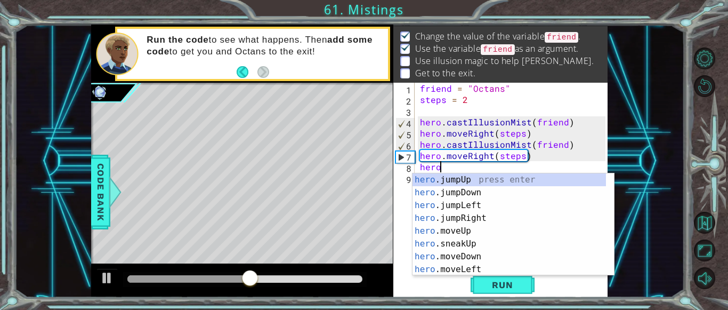
scroll to position [0, 1]
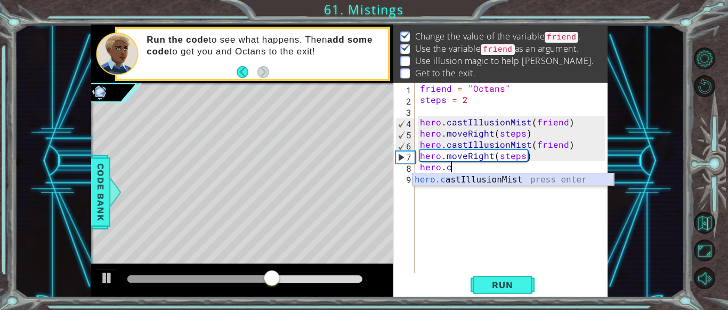
click at [459, 181] on div "hero.c astIllusionMist press enter" at bounding box center [512, 192] width 201 height 38
type textarea "hero.castIllusionMist(friend)"
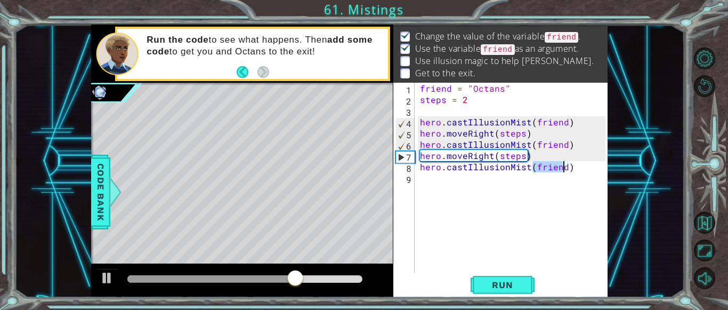
click at [490, 185] on div "friend = "Octans" steps = 2 hero . castIllusionMist ( friend ) hero . moveRight…" at bounding box center [514, 189] width 193 height 213
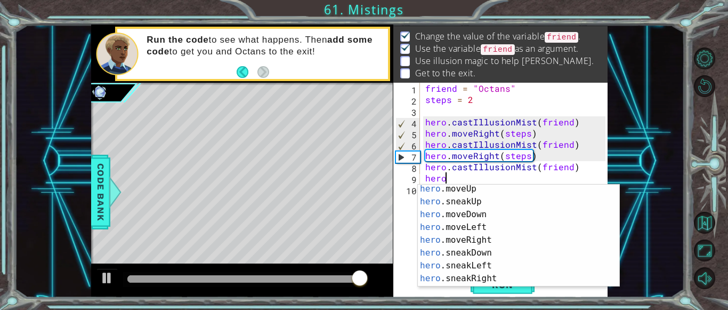
scroll to position [53, 0]
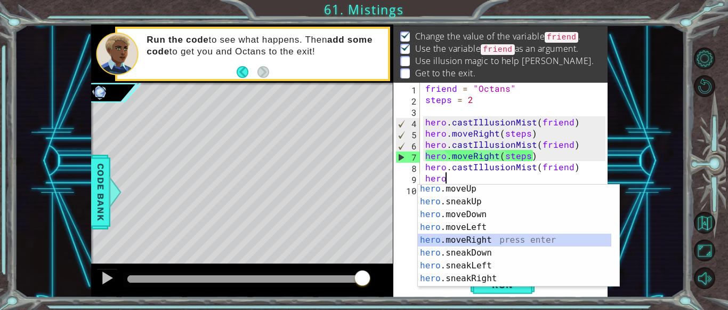
click at [469, 237] on div "hero .moveUp press enter hero .sneakUp press enter hero .moveDown press enter h…" at bounding box center [514, 246] width 193 height 128
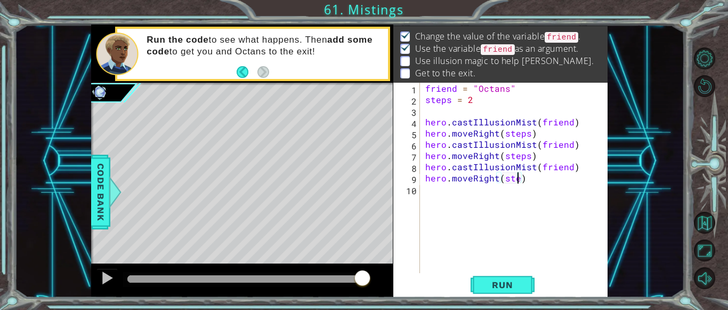
scroll to position [0, 6]
type textarea "hero.moveRight(steps)"
click at [491, 291] on button "Run" at bounding box center [502, 284] width 64 height 21
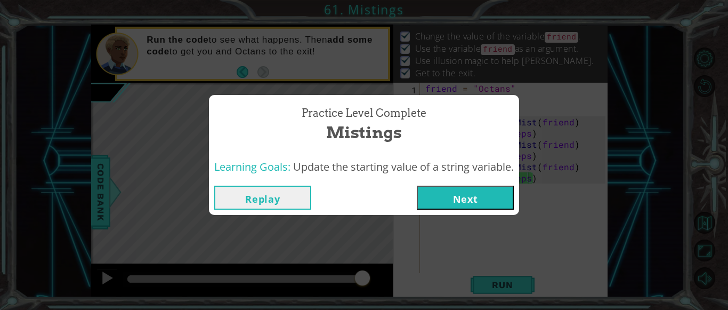
click at [497, 193] on button "Next" at bounding box center [465, 197] width 97 height 24
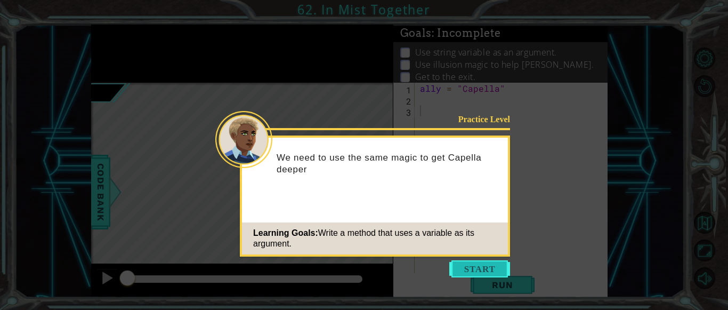
click at [471, 268] on button "Start" at bounding box center [479, 268] width 61 height 17
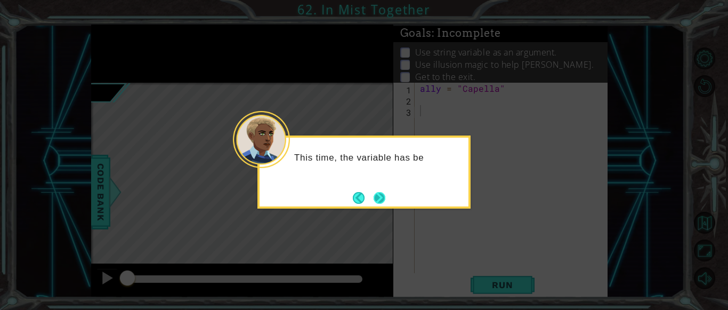
click at [380, 192] on button "Next" at bounding box center [379, 198] width 12 height 12
click at [385, 196] on button "Next" at bounding box center [379, 198] width 12 height 12
click at [383, 196] on button "Next" at bounding box center [379, 198] width 12 height 12
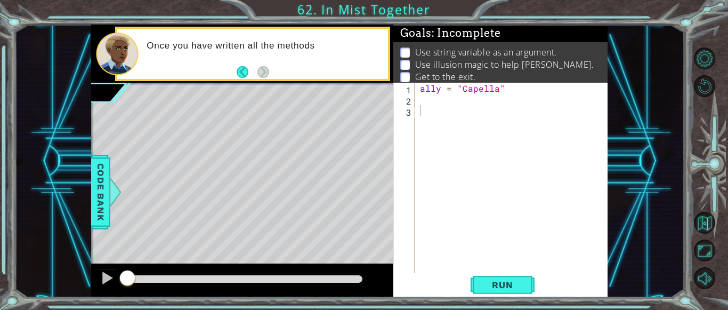
click at [357, 160] on div "Level Map" at bounding box center [337, 240] width 492 height 314
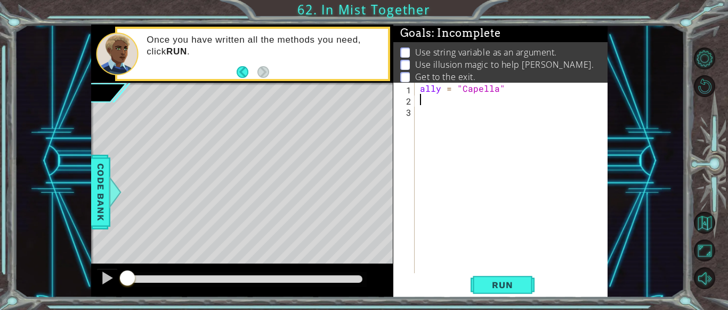
click at [422, 96] on div "ally = "Capella"" at bounding box center [514, 189] width 193 height 213
click at [501, 282] on span "Run" at bounding box center [502, 284] width 42 height 11
click at [106, 278] on div at bounding box center [107, 278] width 14 height 14
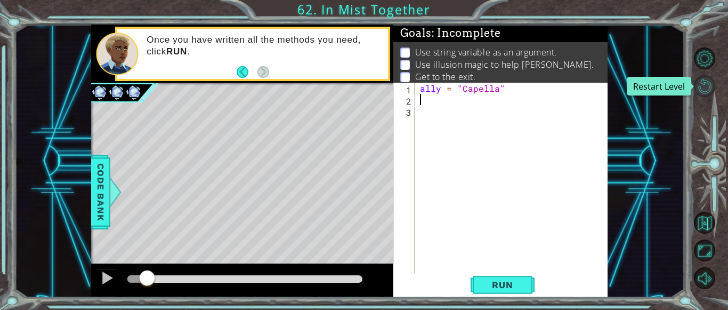
click at [707, 83] on button "Restart Level" at bounding box center [705, 86] width 22 height 22
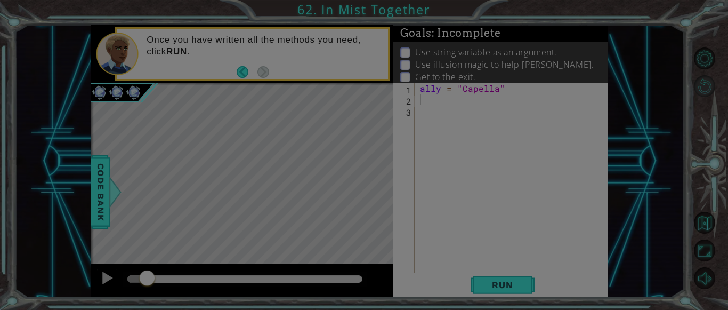
click at [0, 0] on div "× Reload All Code? Are you sure you want to restart the level? You'll lose all …" at bounding box center [0, 0] width 0 height 0
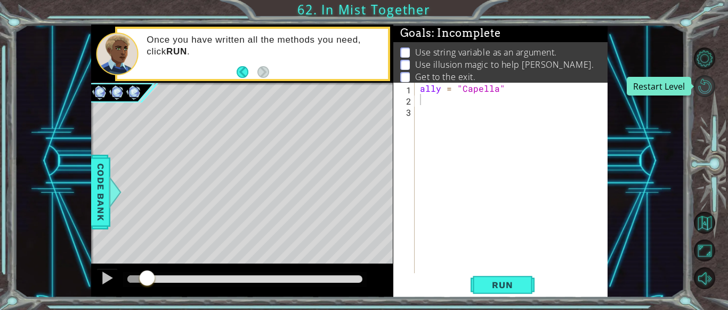
click at [704, 89] on button "Restart Level" at bounding box center [705, 86] width 22 height 22
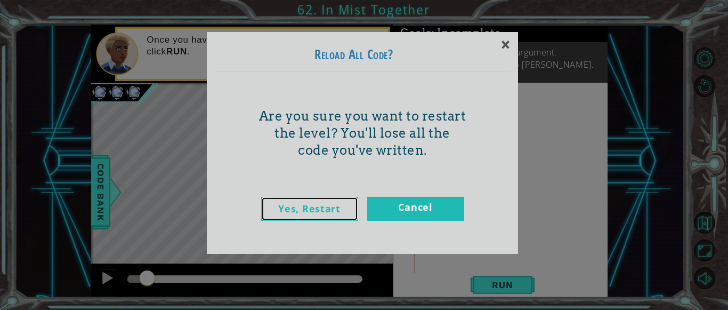
click at [319, 212] on link "Yes, Restart" at bounding box center [309, 209] width 97 height 24
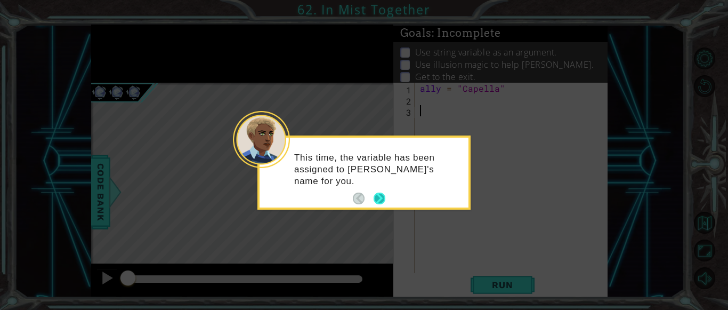
click at [377, 194] on button "Next" at bounding box center [379, 198] width 12 height 12
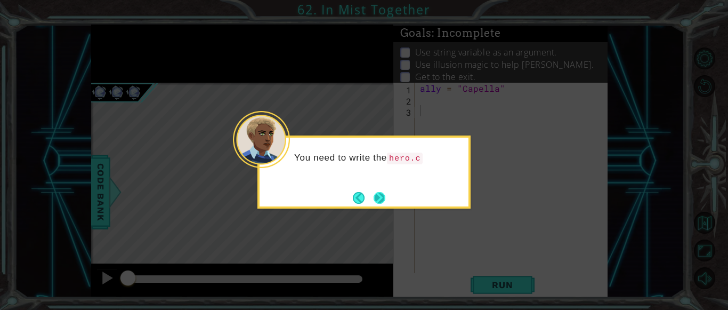
click at [379, 193] on button "Next" at bounding box center [379, 198] width 12 height 12
click at [380, 193] on button "Next" at bounding box center [379, 198] width 12 height 12
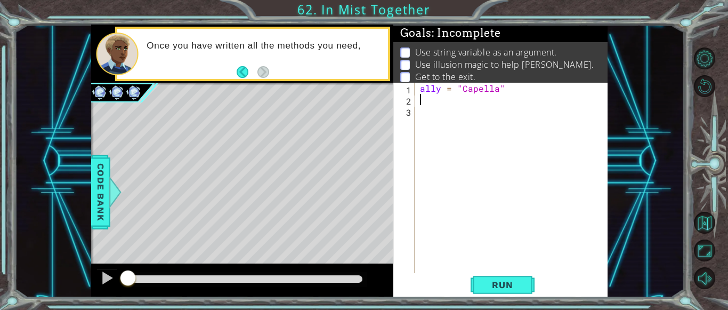
click at [419, 99] on div "ally = "Capella"" at bounding box center [514, 189] width 193 height 213
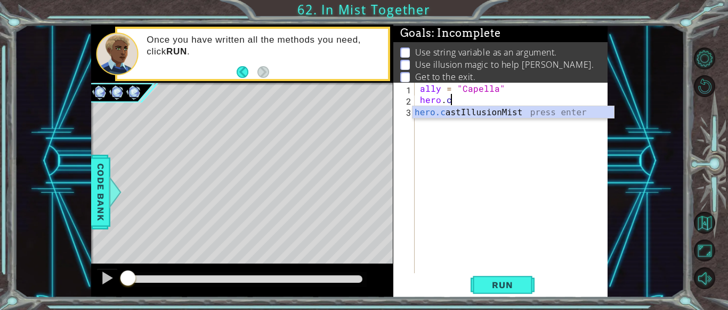
scroll to position [0, 2]
click at [443, 117] on div "[DOMAIN_NAME] stIllusionMist press enter" at bounding box center [512, 125] width 201 height 38
type textarea "hero.castIllusionMist(friend)"
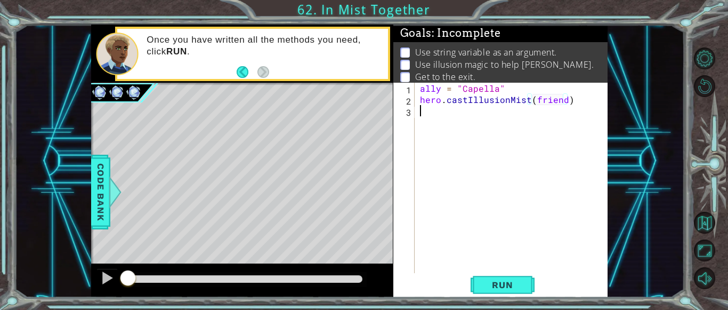
click at [443, 117] on div "ally = "Capella" hero . castIllusionMist ( friend )" at bounding box center [514, 189] width 193 height 213
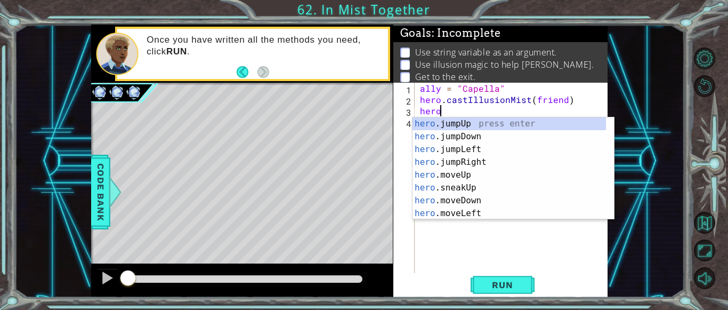
scroll to position [0, 1]
type textarea "hero"
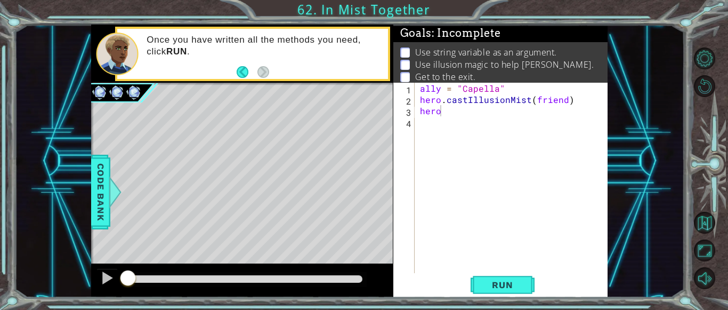
click at [614, 152] on div "1 ההההההההההההההההההההההההההההההההההההההההההההההההההההההההההההההההההההההההההההה…" at bounding box center [349, 161] width 670 height 272
click at [437, 118] on div "ally = "Capella" hero . castIllusionMist ( friend ) hero" at bounding box center [514, 189] width 193 height 213
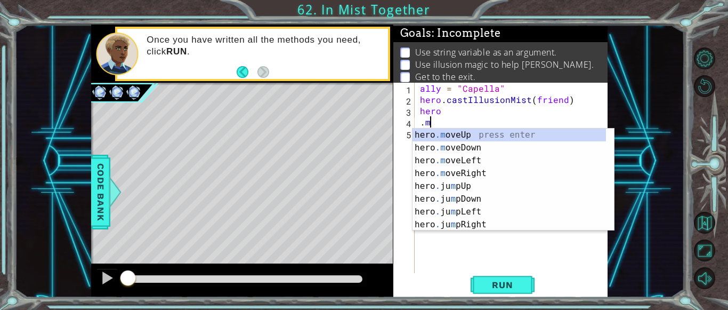
type textarea "."
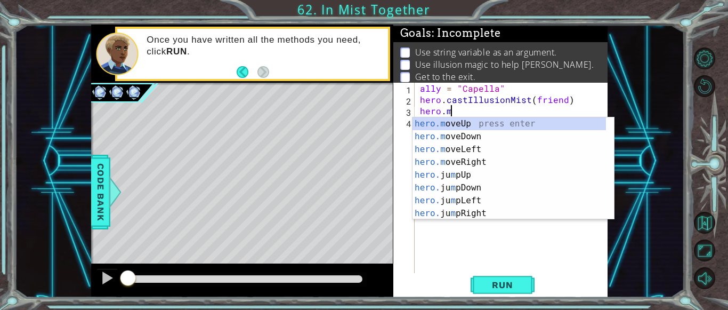
scroll to position [0, 2]
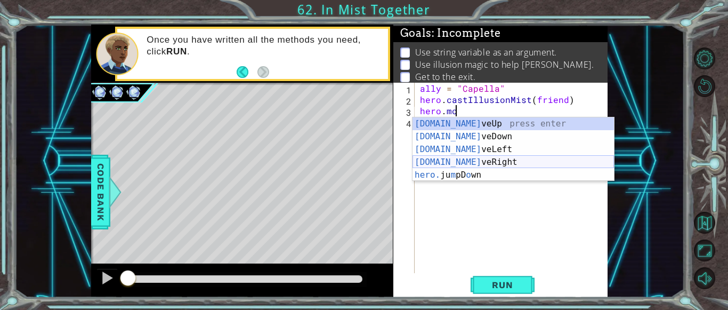
click at [473, 164] on div "[DOMAIN_NAME] veUp press enter [DOMAIN_NAME] veDown press enter [DOMAIN_NAME] v…" at bounding box center [512, 162] width 201 height 90
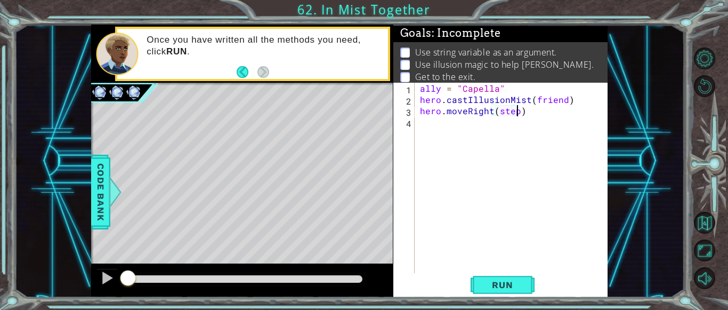
scroll to position [0, 6]
click at [503, 90] on div "ally = "Capella" hero . castIllusionMist ( friend ) hero . moveRight ( steps )" at bounding box center [514, 189] width 193 height 213
type textarea "ally = "Capella""
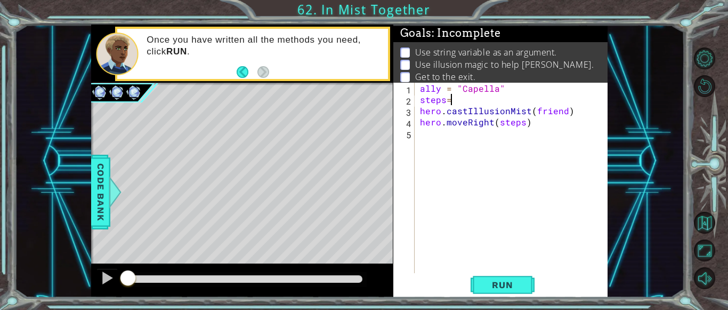
scroll to position [0, 2]
click at [500, 282] on span "Run" at bounding box center [502, 284] width 42 height 11
drag, startPoint x: 531, startPoint y: 109, endPoint x: 564, endPoint y: 114, distance: 32.8
click at [564, 114] on div "ally = "Capella" steps = hero . castIllusionMist ( friend ) hero . moveRight ( …" at bounding box center [514, 189] width 193 height 213
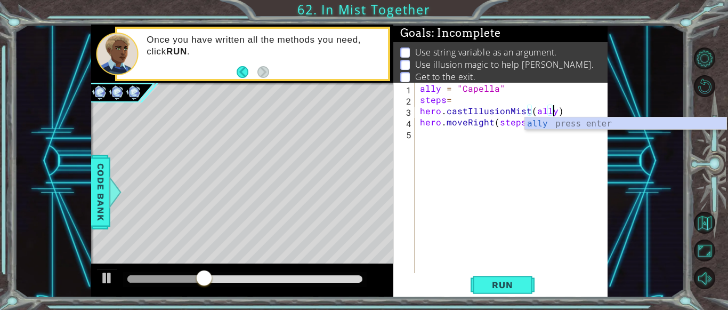
scroll to position [0, 8]
click at [463, 95] on div "ally = "Capella" steps = hero . castIllusionMist ( ally ) hero . moveRight ( st…" at bounding box center [514, 189] width 193 height 213
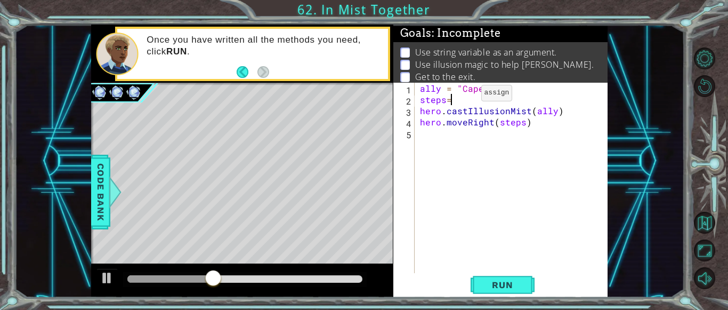
scroll to position [0, 2]
type textarea "steps=2"
click at [498, 278] on button "Run" at bounding box center [502, 284] width 64 height 21
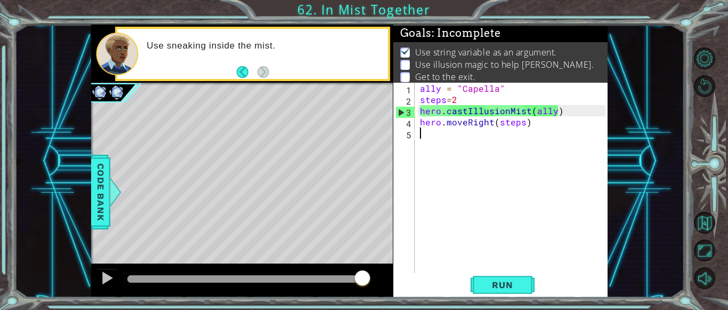
click at [443, 150] on div "ally = "Capella" steps = 2 hero . castIllusionMist ( ally ) hero . moveRight ( …" at bounding box center [514, 189] width 193 height 213
click at [465, 123] on div "ally = "Capella" steps = 2 hero . castIllusionMist ( ally ) hero . moveRight ( …" at bounding box center [514, 189] width 193 height 213
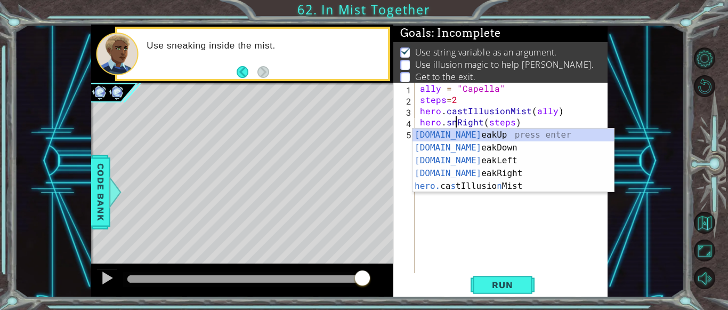
scroll to position [0, 2]
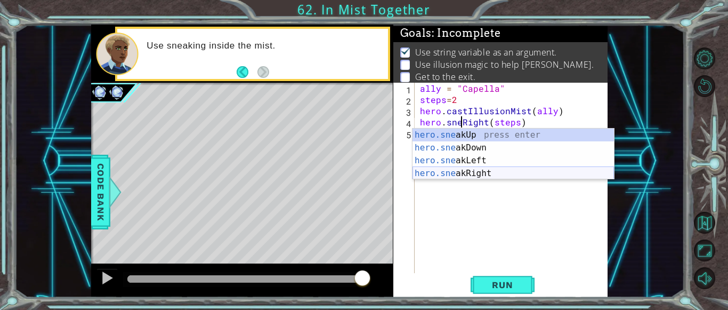
click at [476, 173] on div "hero.sne akUp press enter hero.sne akDown press enter hero.sne akLeft press ent…" at bounding box center [512, 166] width 201 height 77
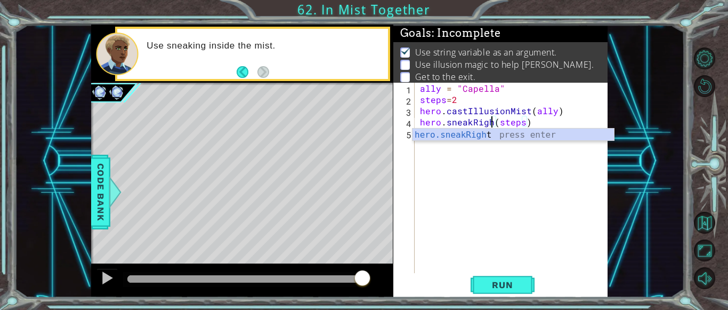
scroll to position [0, 5]
type textarea "hero.sneakRight(steps)"
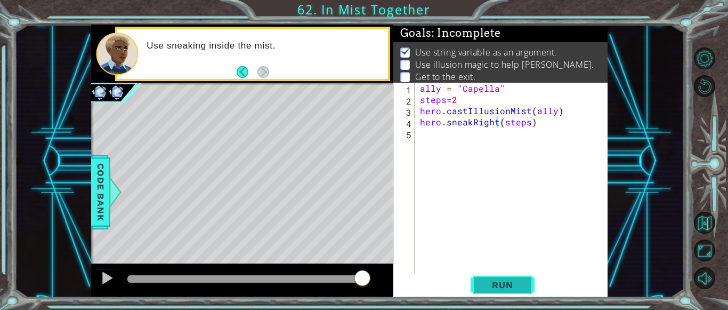
click at [508, 287] on span "Run" at bounding box center [502, 284] width 42 height 11
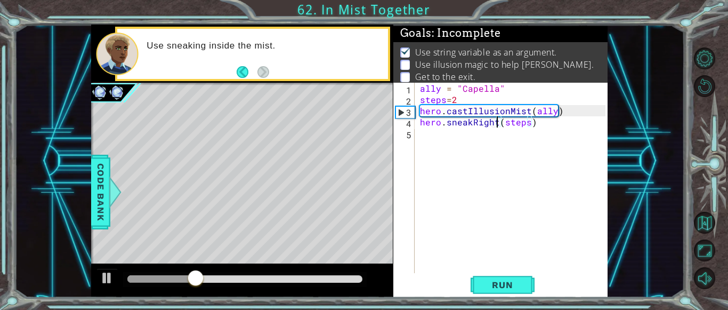
click at [422, 134] on div "ally = "Capella" steps = 2 hero . castIllusionMist ( ally ) hero . sneakRight (…" at bounding box center [514, 189] width 193 height 213
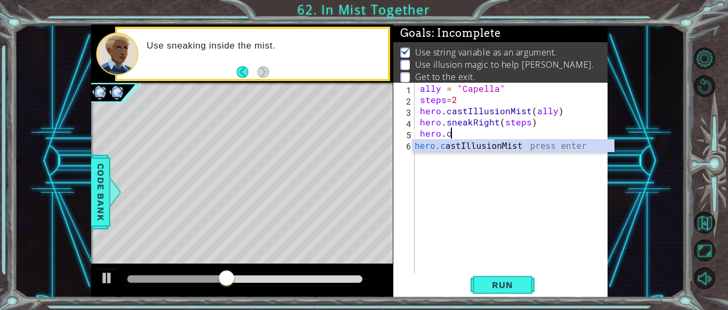
scroll to position [0, 2]
click at [488, 144] on div "[DOMAIN_NAME] stIllusionMist press enter" at bounding box center [512, 159] width 201 height 38
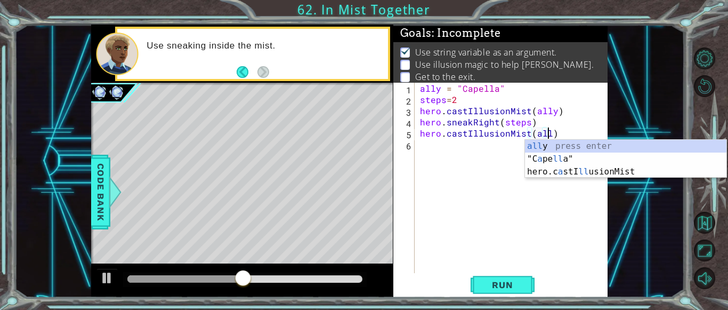
type textarea "hero.castIllusionMist(ally)"
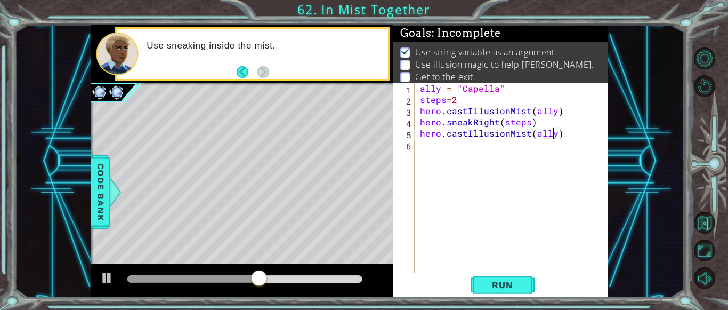
click at [420, 144] on div "ally = "Capella" steps = 2 hero . castIllusionMist ( ally ) hero . sneakRight (…" at bounding box center [514, 189] width 193 height 213
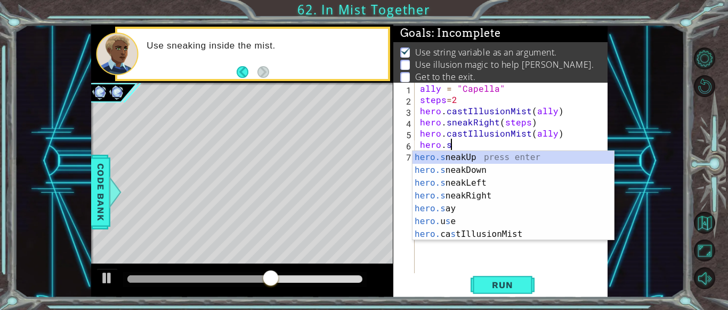
scroll to position [0, 2]
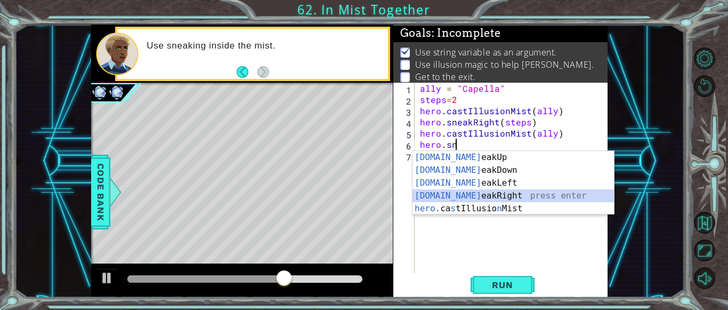
click at [443, 194] on div "[DOMAIN_NAME] eakUp press enter [DOMAIN_NAME] eakDown press enter [DOMAIN_NAME]…" at bounding box center [512, 196] width 201 height 90
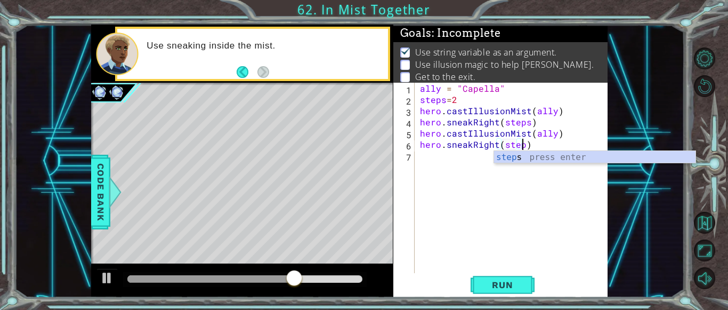
scroll to position [0, 6]
type textarea "hero.sneakRight(steps)"
click at [502, 286] on span "Run" at bounding box center [502, 284] width 42 height 11
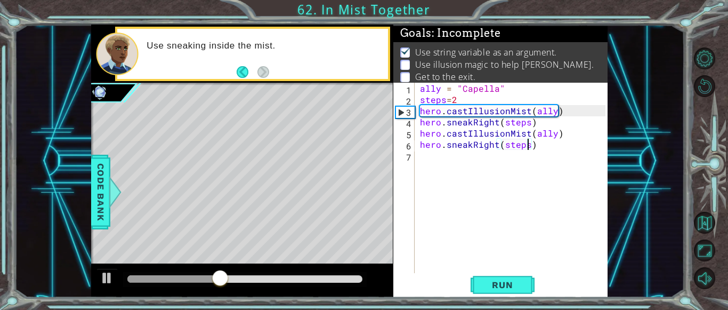
click at [425, 160] on div "ally = "Capella" steps = 2 hero . castIllusionMist ( ally ) hero . sneakRight (…" at bounding box center [514, 189] width 193 height 213
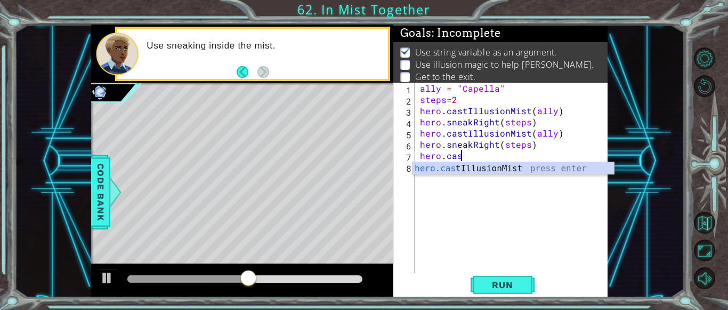
scroll to position [0, 2]
click at [436, 168] on div "hero.cast IllusionMist press enter" at bounding box center [512, 181] width 201 height 38
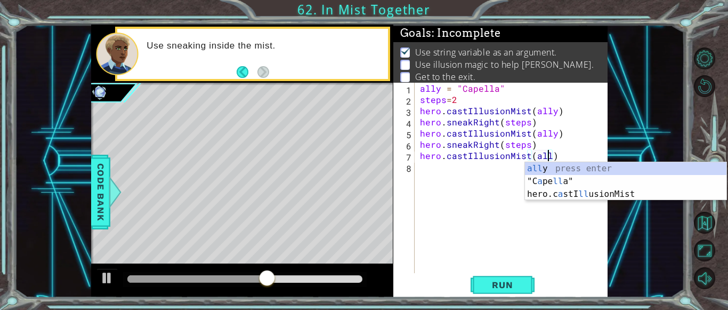
type textarea "hero.castIllusionMist(ally)"
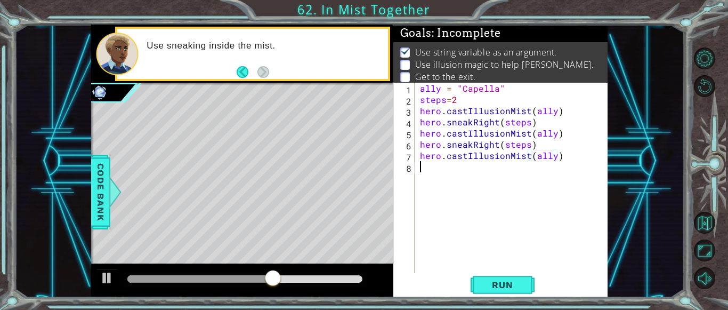
click at [418, 168] on div "ally = "Capella" steps = 2 hero . castIllusionMist ( ally ) hero . sneakRight (…" at bounding box center [514, 189] width 193 height 213
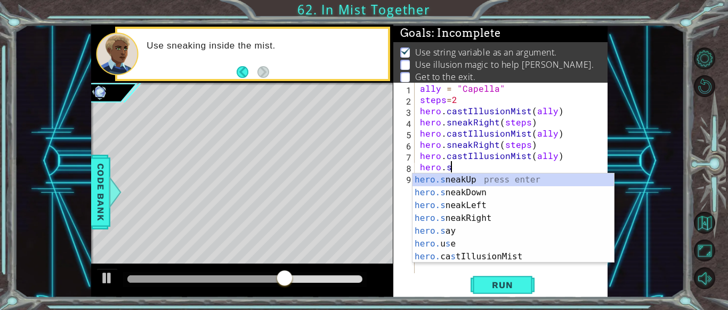
scroll to position [0, 2]
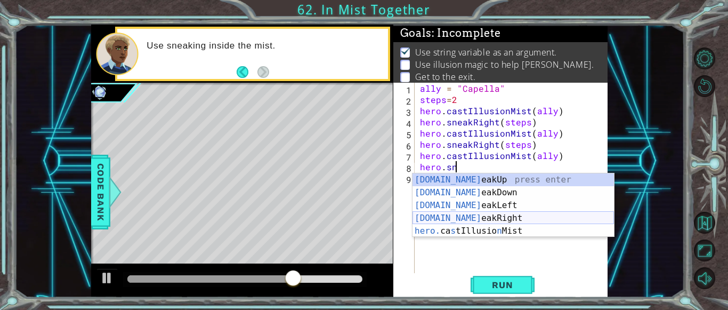
click at [448, 216] on div "[DOMAIN_NAME] eakUp press enter [DOMAIN_NAME] eakDown press enter [DOMAIN_NAME]…" at bounding box center [512, 218] width 201 height 90
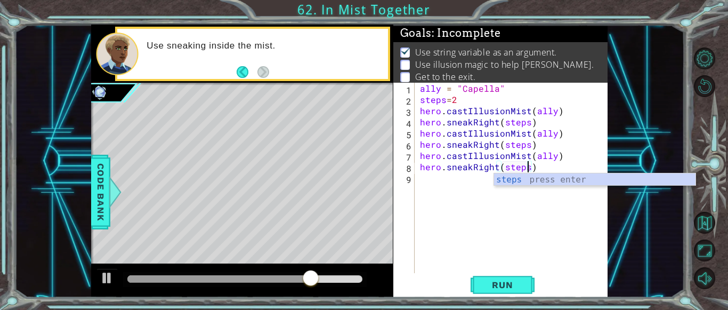
scroll to position [0, 6]
type textarea "hero.sneakRight(steps)"
click at [479, 286] on button "Run" at bounding box center [502, 284] width 64 height 21
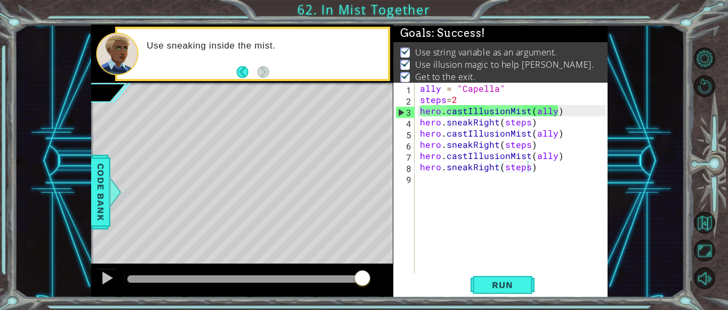
drag, startPoint x: 165, startPoint y: 273, endPoint x: 586, endPoint y: 289, distance: 421.2
click at [586, 289] on div "1 ההההההההההההההההההההההההההההההההההההההההההההההההההההההההההההההההההההההההההההה…" at bounding box center [349, 161] width 516 height 272
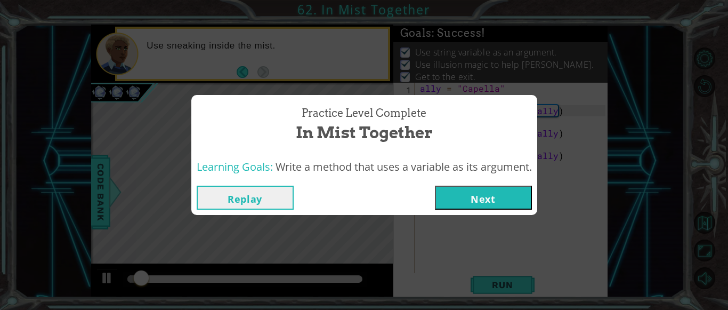
click at [504, 196] on button "Next" at bounding box center [483, 197] width 97 height 24
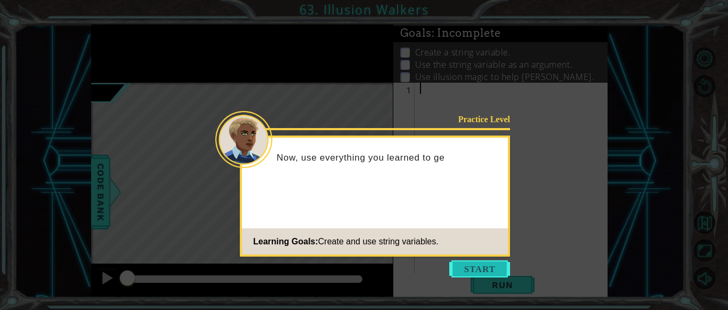
click at [463, 273] on button "Start" at bounding box center [479, 268] width 61 height 17
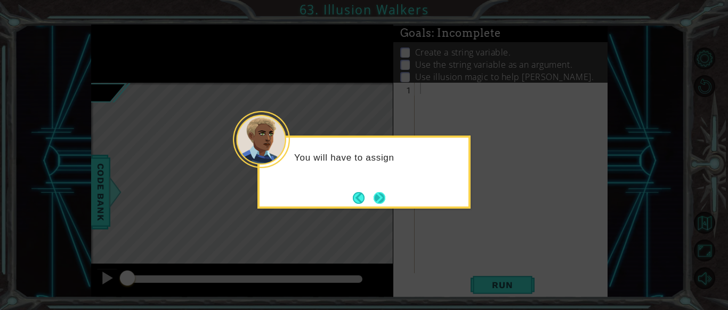
click at [384, 196] on button "Next" at bounding box center [379, 198] width 12 height 12
click at [383, 197] on button "Next" at bounding box center [379, 198] width 12 height 12
click at [383, 197] on button "Next" at bounding box center [379, 197] width 12 height 12
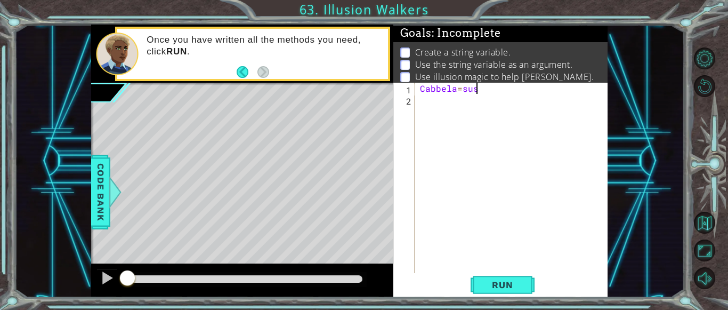
scroll to position [0, 3]
type textarea "Cabbela=[PERSON_NAME]"
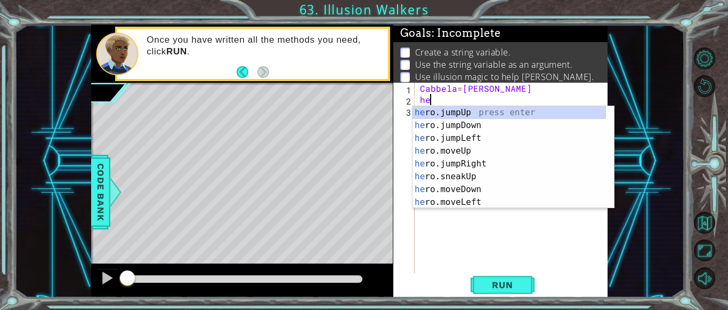
scroll to position [0, 0]
type textarea "h"
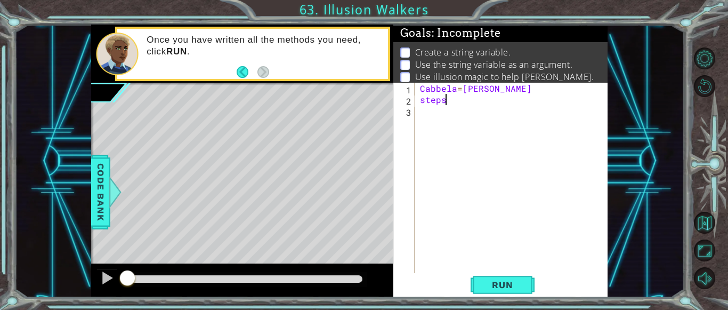
scroll to position [0, 1]
type textarea "steps=2"
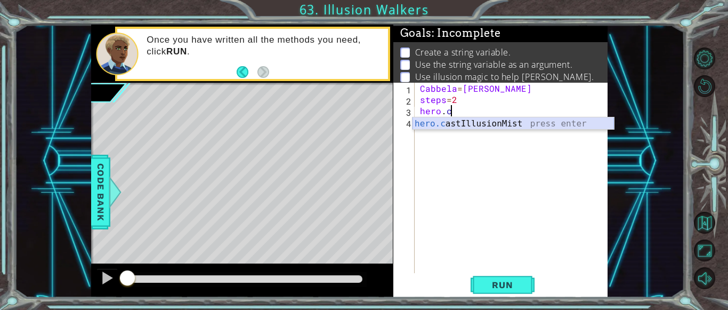
click at [464, 123] on div "hero.c astIllusionMist press enter" at bounding box center [512, 136] width 201 height 38
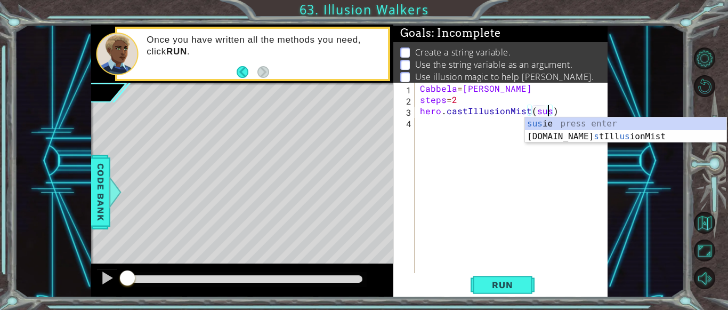
scroll to position [0, 8]
type textarea "hero.castIllusionMist([PERSON_NAME])"
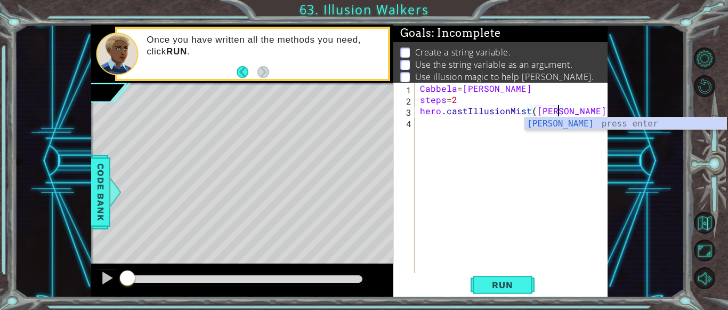
click at [435, 117] on div "Cabbela = [PERSON_NAME] steps = 2 hero . castIllusionMist ( [PERSON_NAME] )" at bounding box center [514, 189] width 193 height 213
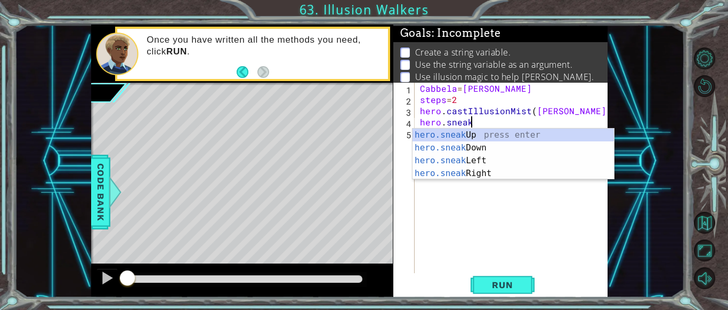
scroll to position [0, 3]
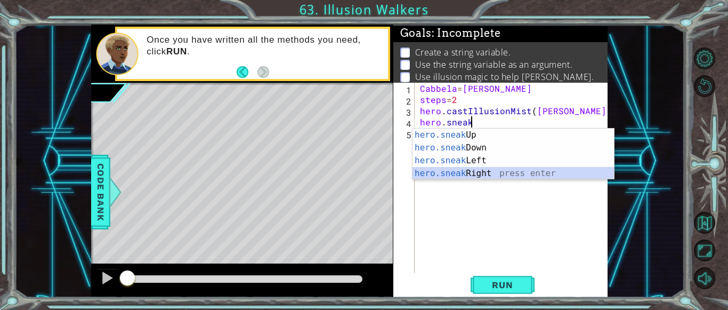
click at [463, 171] on div "hero.sneak Up press enter hero.sneak Down press enter hero.sneak Left press ent…" at bounding box center [512, 166] width 201 height 77
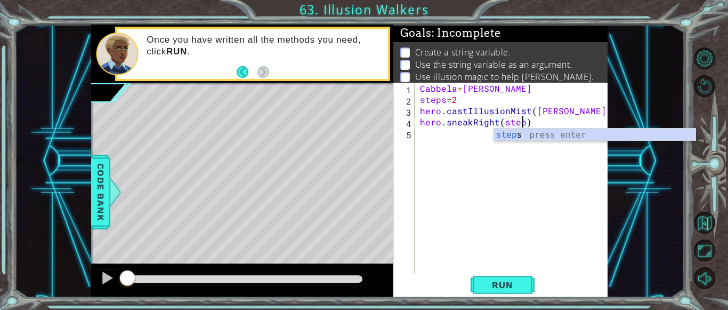
scroll to position [0, 6]
type textarea "hero.sneakRight(steps)"
click at [493, 287] on span "Run" at bounding box center [502, 284] width 42 height 11
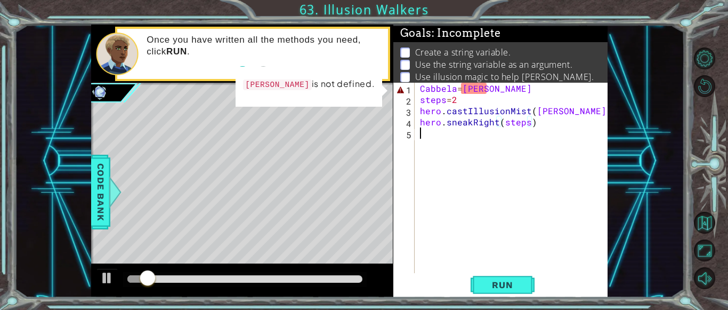
click at [473, 155] on div "Cabbela = [PERSON_NAME] steps = 2 hero . castIllusionMist ( [PERSON_NAME] ) her…" at bounding box center [514, 189] width 193 height 213
click at [478, 94] on div "Cabbela = [PERSON_NAME] steps = 2 hero . castIllusionMist ( [PERSON_NAME] ) her…" at bounding box center [514, 189] width 193 height 213
drag, startPoint x: 419, startPoint y: 87, endPoint x: 502, endPoint y: 90, distance: 83.2
click at [502, 90] on div "Cabbela = [PERSON_NAME] steps = 2 hero . castIllusionMist ( [PERSON_NAME] ) her…" at bounding box center [514, 189] width 193 height 213
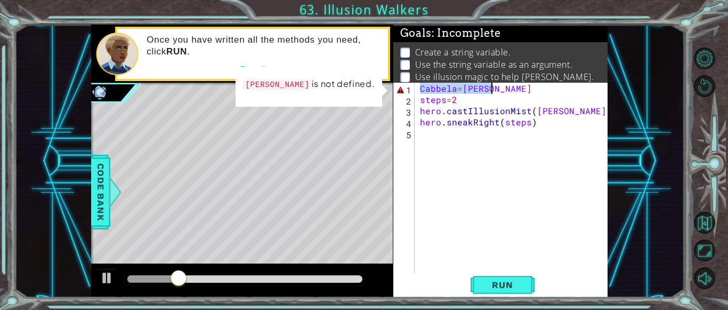
type textarea "Cabbela=[PERSON_NAME]"
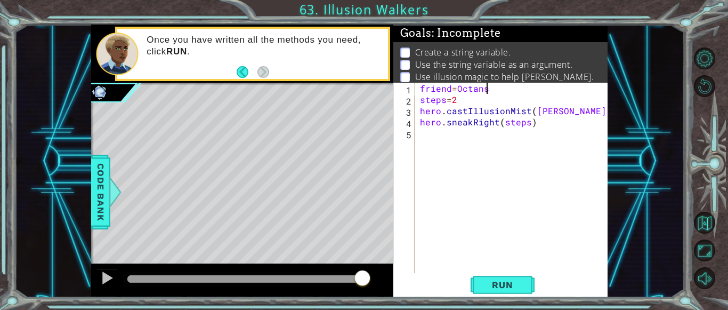
scroll to position [17, 0]
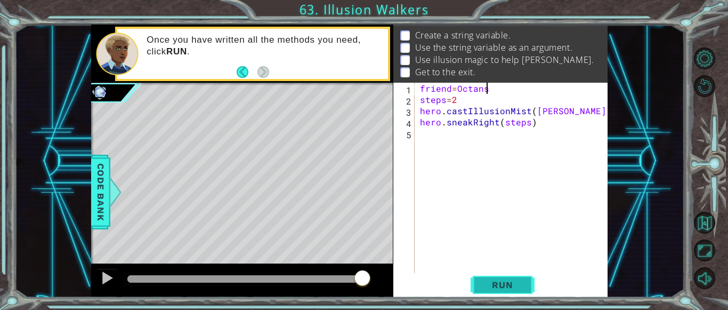
click at [501, 279] on span "Run" at bounding box center [502, 284] width 42 height 11
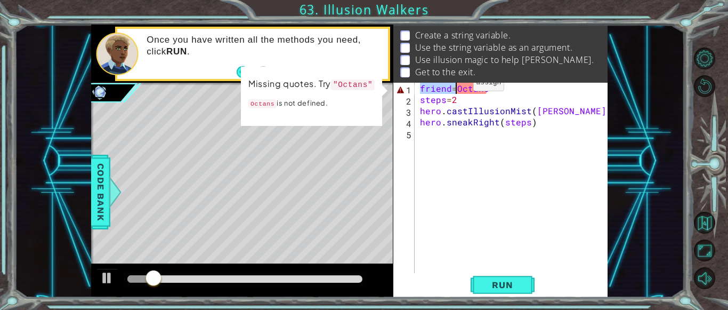
drag, startPoint x: 419, startPoint y: 89, endPoint x: 455, endPoint y: 85, distance: 35.9
click at [455, 85] on div "friend = Octans steps = 2 hero . castIllusionMist ( [PERSON_NAME] ) hero . snea…" at bounding box center [514, 189] width 193 height 213
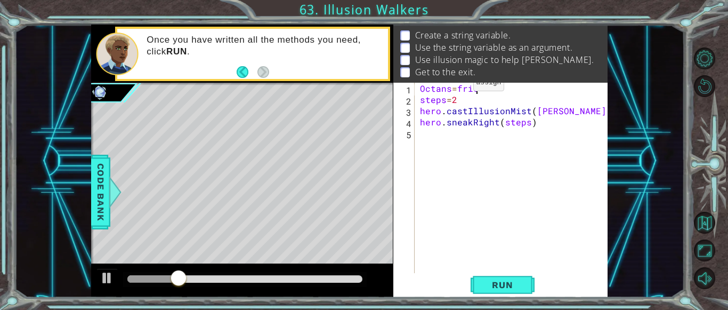
scroll to position [0, 3]
type textarea "Octans=friend"
click at [504, 283] on span "Run" at bounding box center [502, 284] width 42 height 11
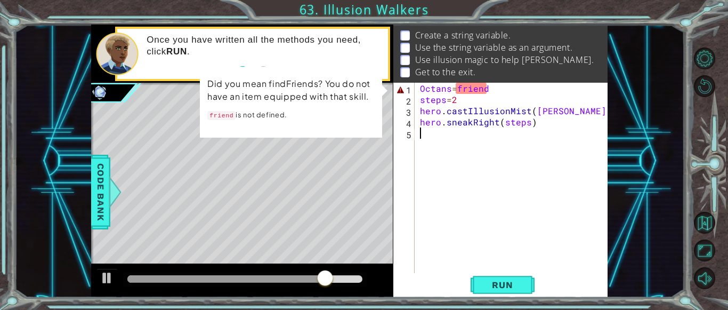
click at [430, 139] on div "Octans = friend steps = 2 hero . castIllusionMist ( [PERSON_NAME] ) hero . snea…" at bounding box center [514, 189] width 193 height 213
click at [474, 86] on div "Octans = friend steps = 2 hero . castIllusionMist ( [PERSON_NAME] ) hero . snea…" at bounding box center [514, 189] width 193 height 213
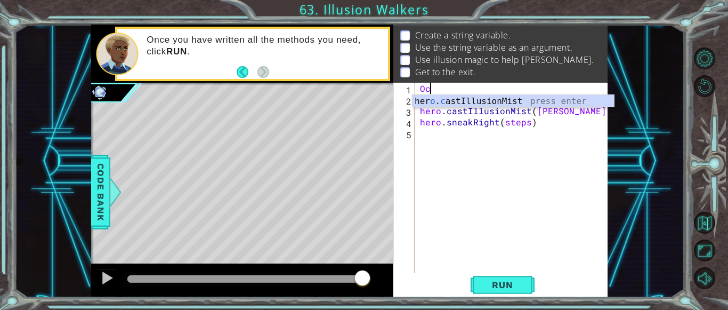
type textarea "O"
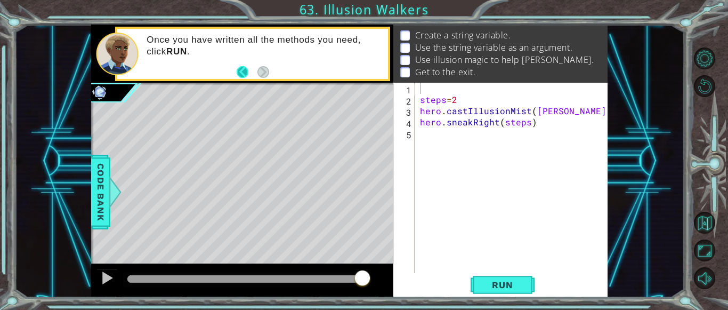
click at [248, 73] on button "Back" at bounding box center [247, 72] width 21 height 12
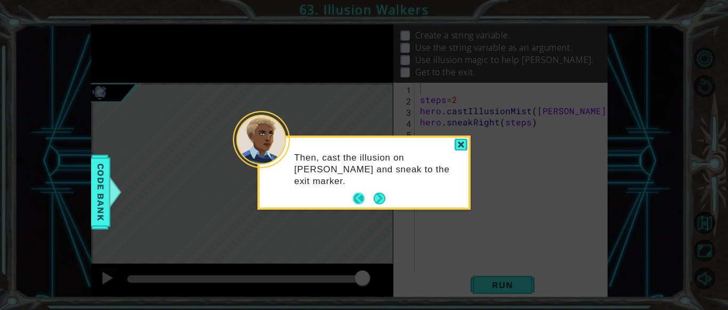
click at [362, 198] on button "Back" at bounding box center [363, 198] width 21 height 12
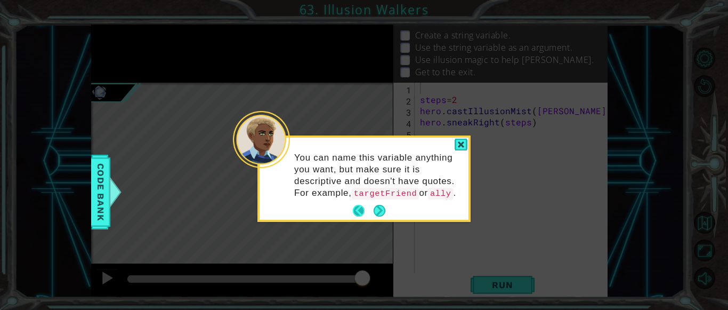
click at [357, 209] on button "Back" at bounding box center [363, 211] width 21 height 12
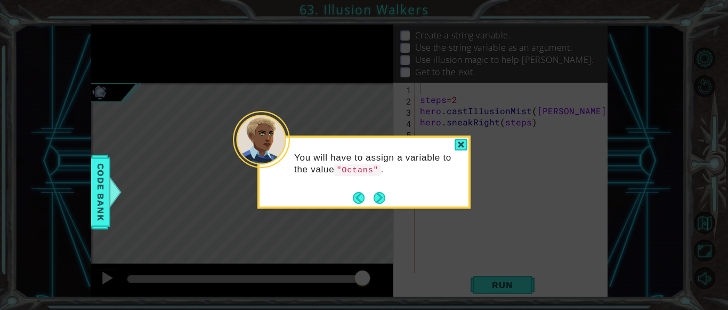
click at [357, 209] on icon at bounding box center [364, 155] width 728 height 310
click at [384, 199] on button "Next" at bounding box center [379, 198] width 12 height 12
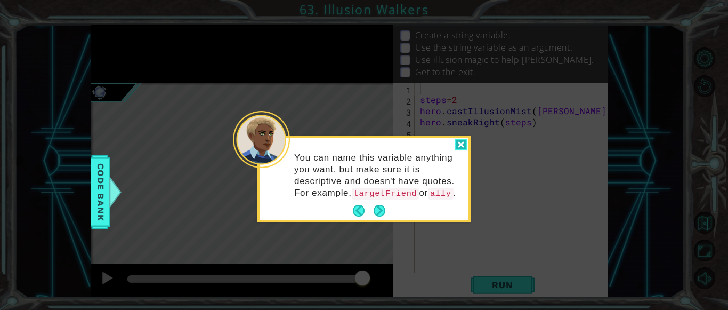
click at [465, 139] on div at bounding box center [460, 145] width 13 height 12
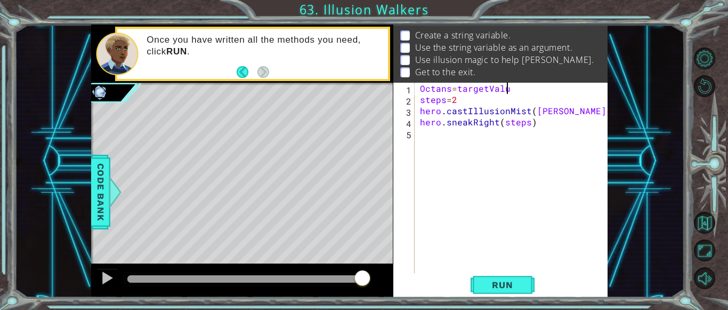
scroll to position [0, 5]
type textarea "Octans=targetValue"
click at [508, 284] on span "Run" at bounding box center [502, 284] width 42 height 11
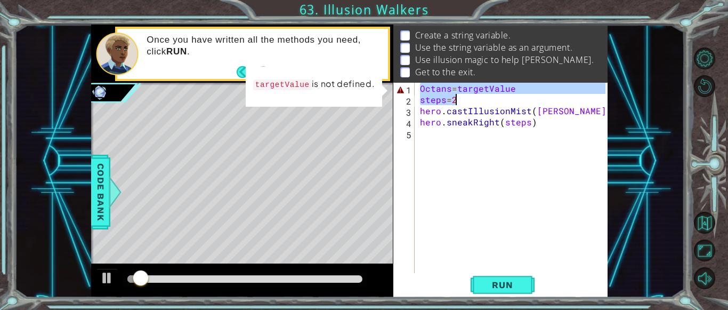
drag, startPoint x: 419, startPoint y: 84, endPoint x: 522, endPoint y: 92, distance: 103.1
click at [522, 92] on div "Octans = targetValue steps = 2 hero . castIllusionMist ( [PERSON_NAME] ) hero .…" at bounding box center [514, 189] width 193 height 213
